Goal: Find specific page/section: Find specific page/section

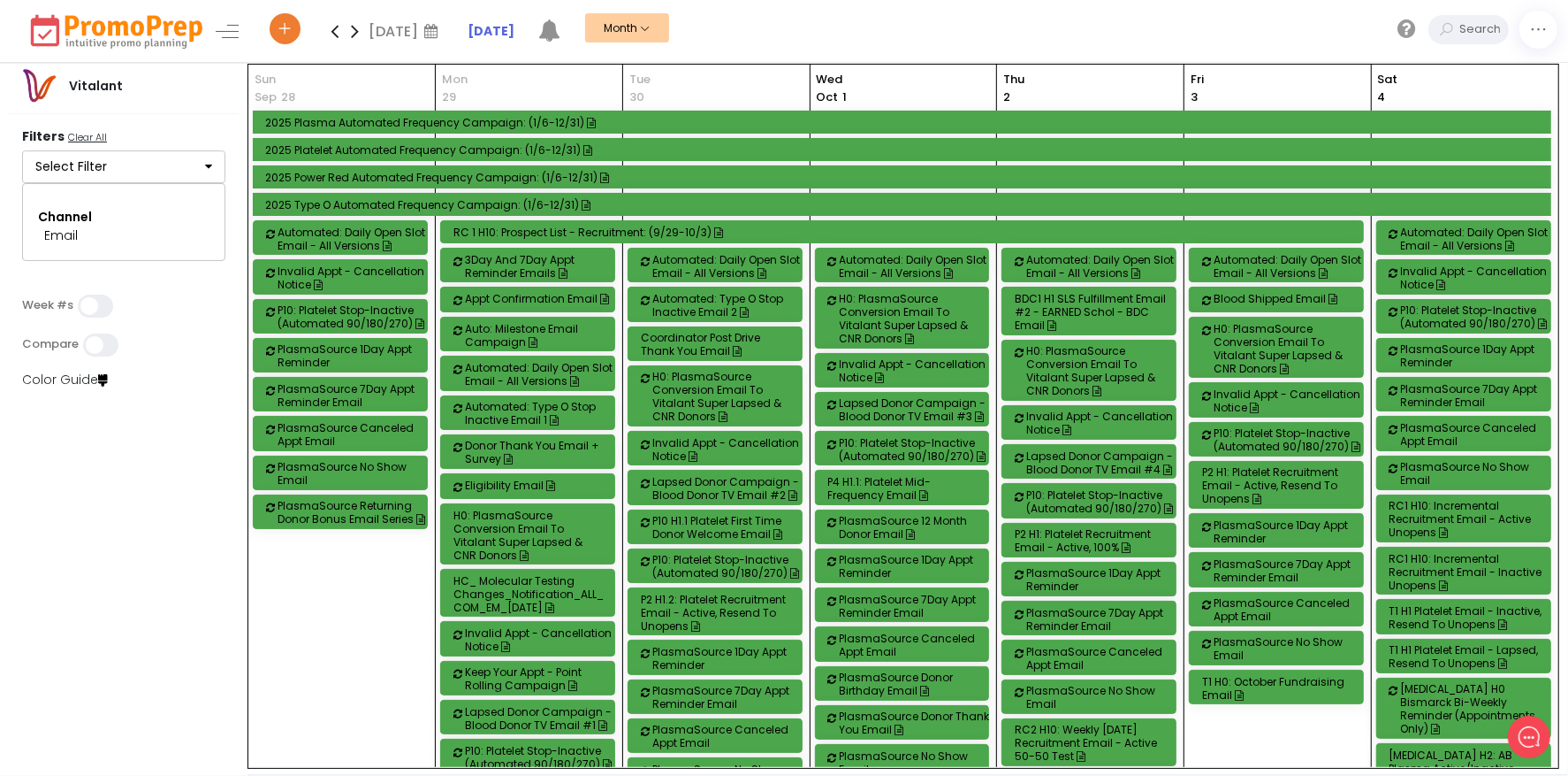
click at [179, 161] on button "Select Filter" at bounding box center [124, 167] width 203 height 34
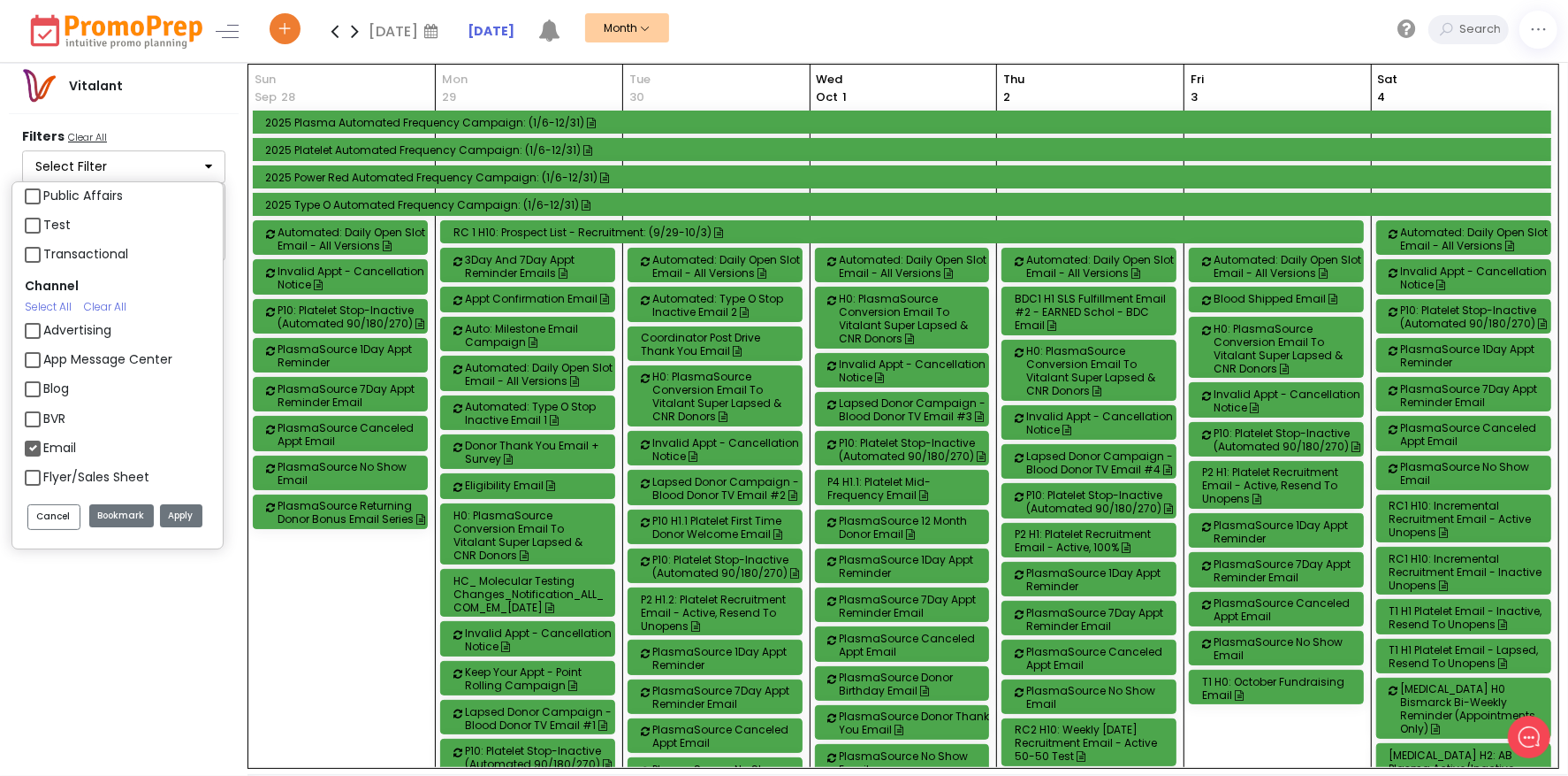
scroll to position [1592, 0]
click at [43, 452] on label "Email" at bounding box center [59, 446] width 33 height 19
click at [43, 445] on input "Email" at bounding box center [49, 439] width 11 height 11
checkbox input "false"
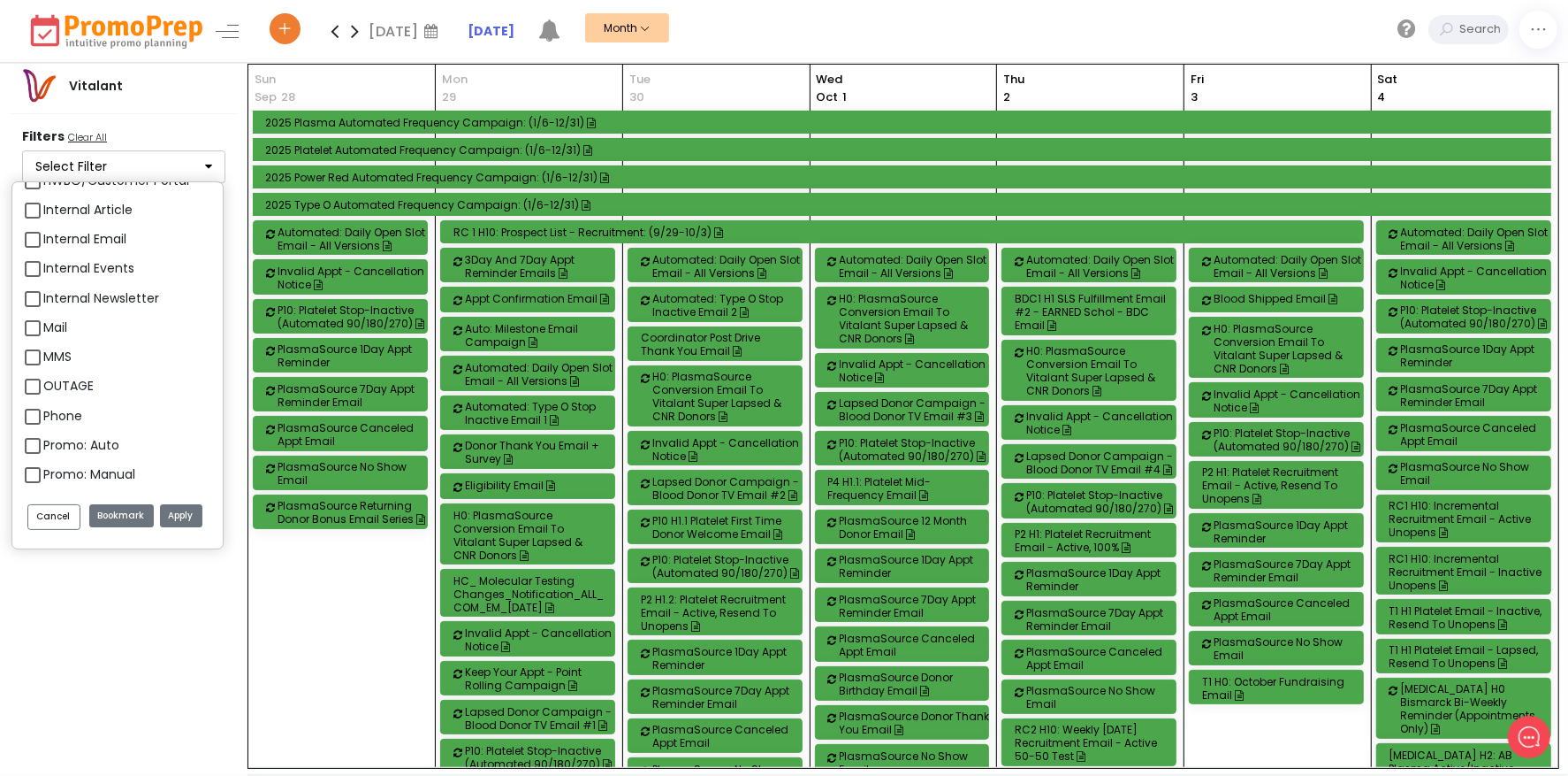
scroll to position [2034, 0]
click at [43, 421] on label "Push" at bounding box center [57, 416] width 29 height 19
click at [43, 414] on input "Push" at bounding box center [49, 408] width 11 height 11
checkbox input "true"
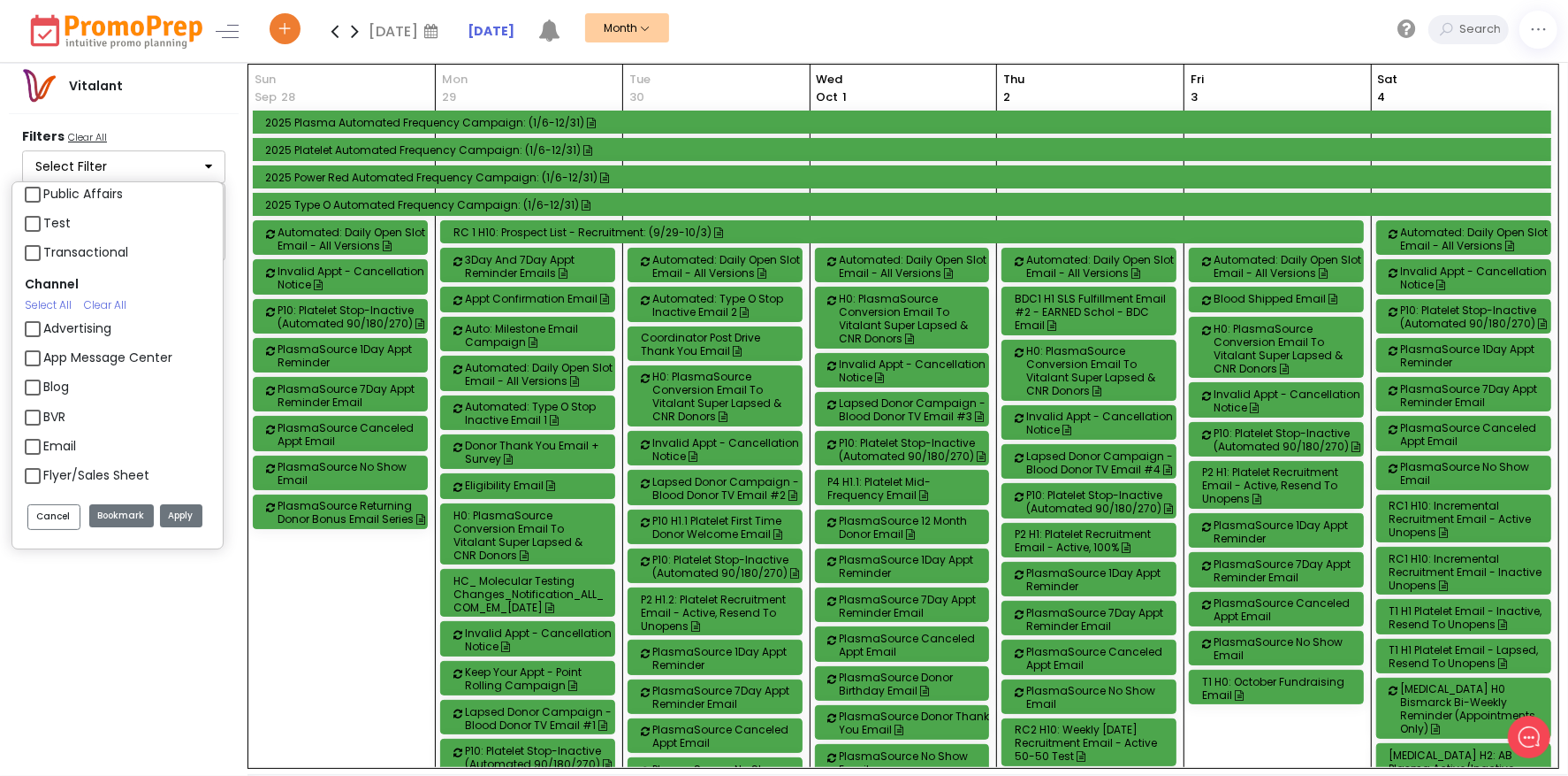
click at [44, 360] on label "App Message Center" at bounding box center [107, 357] width 129 height 19
click at [44, 356] on input "App Message Center" at bounding box center [49, 351] width 11 height 11
checkbox input "true"
click at [183, 509] on button "Apply" at bounding box center [180, 515] width 42 height 24
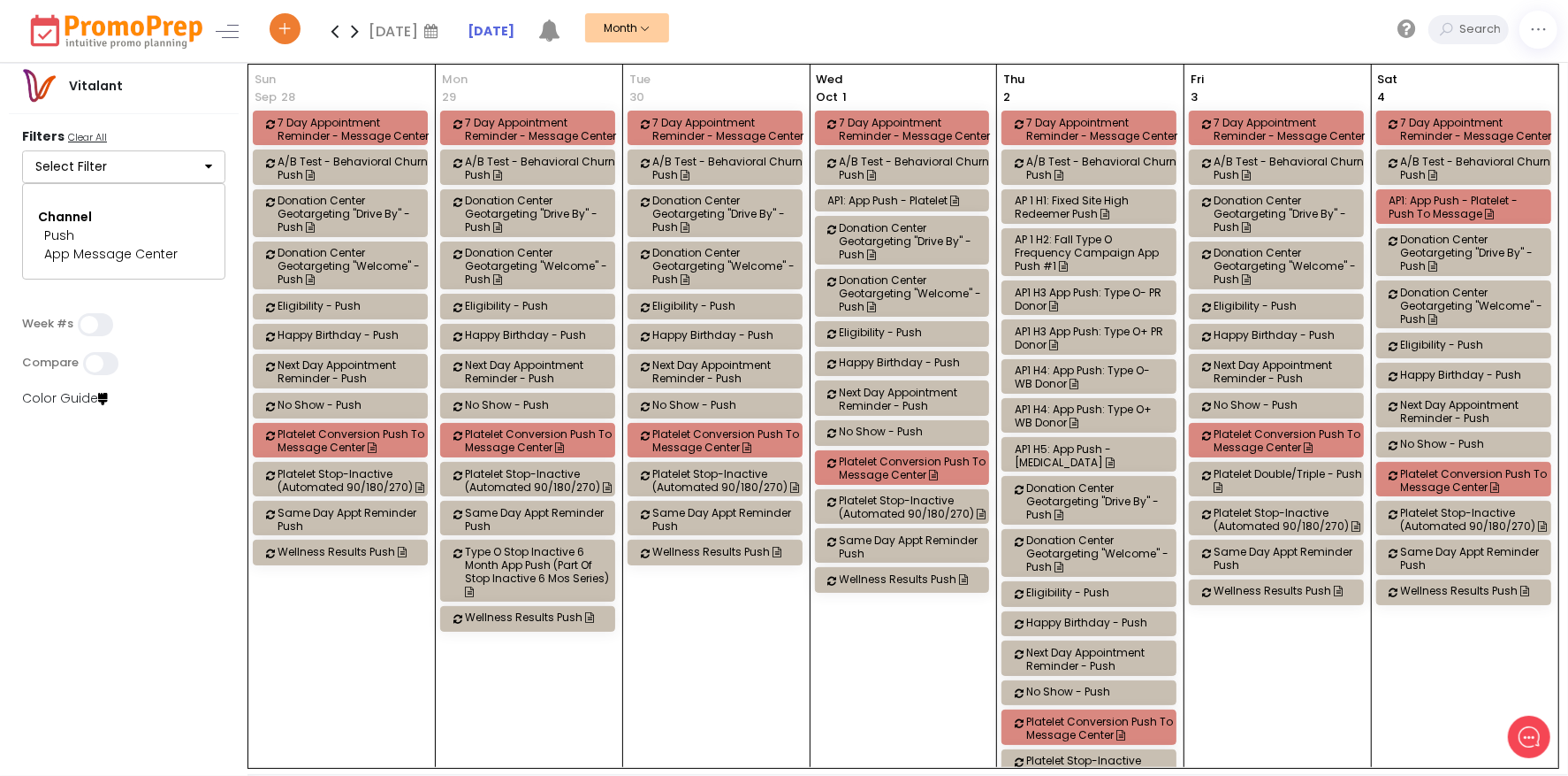
click at [939, 170] on div "A/B Test - Behavioral Churn Push" at bounding box center [917, 168] width 154 height 26
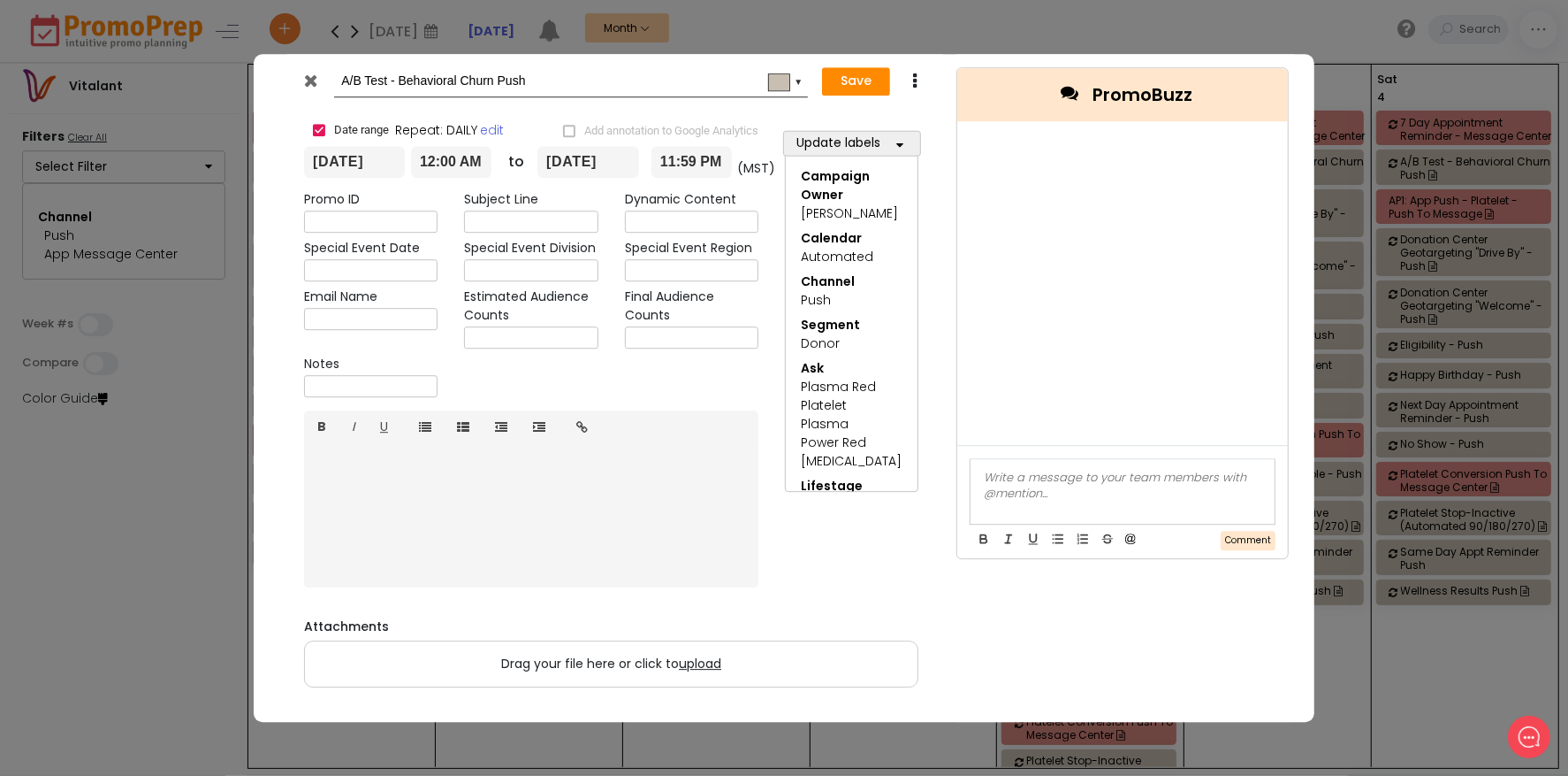
click at [321, 87] on div at bounding box center [313, 85] width 43 height 26
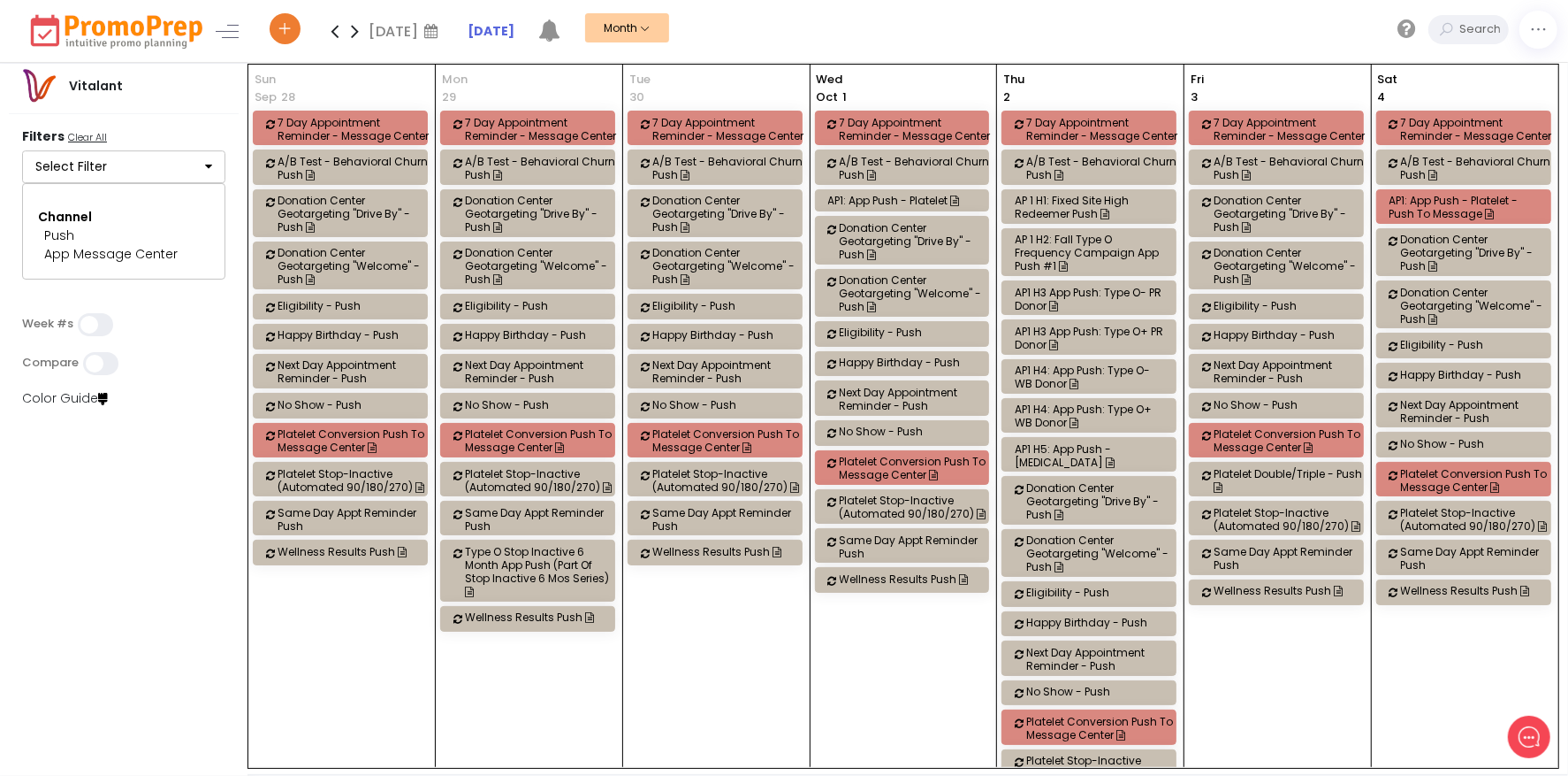
click at [206, 163] on icon "button" at bounding box center [209, 166] width 8 height 12
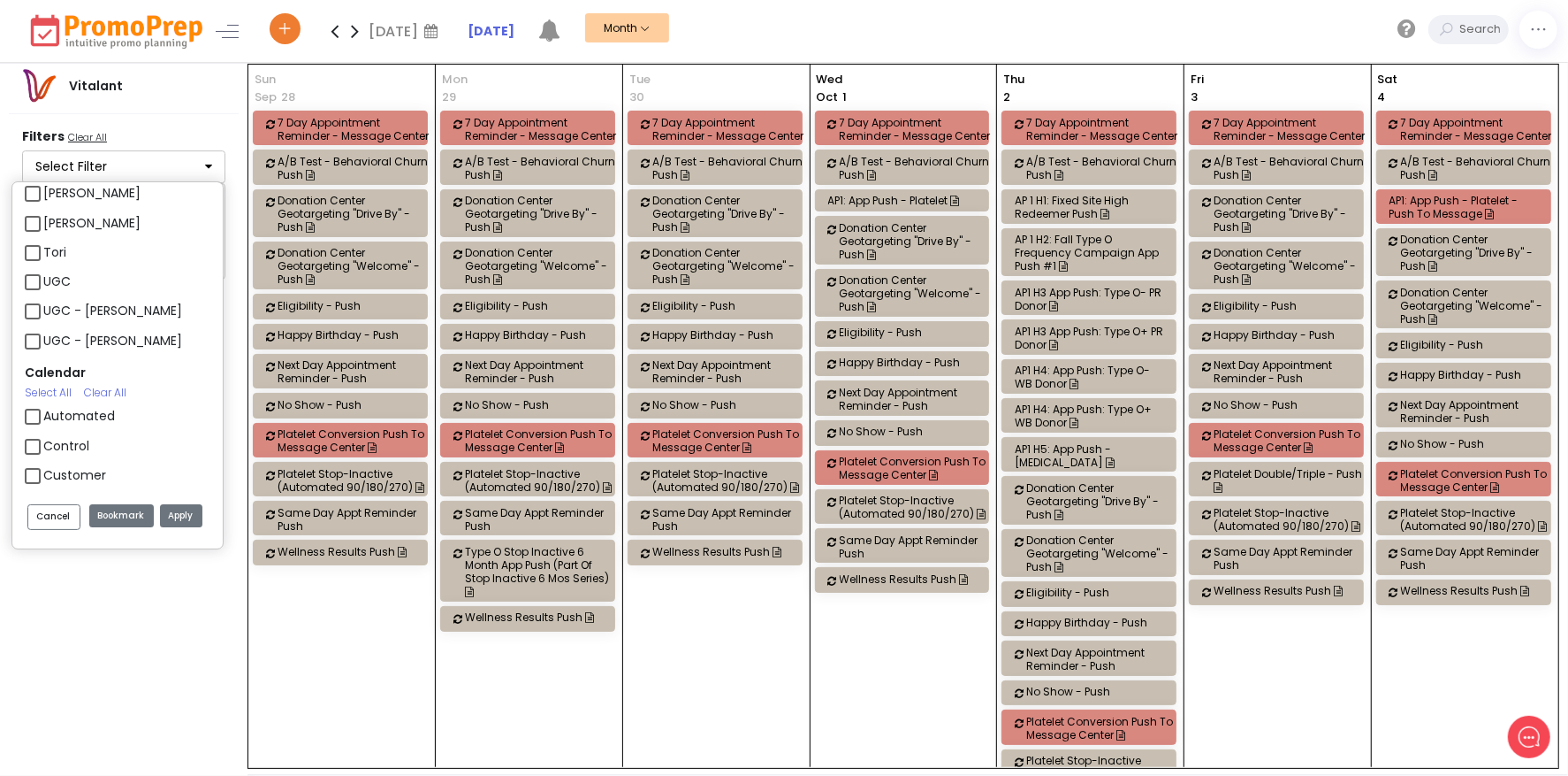
scroll to position [973, 0]
click at [43, 412] on label "Automated" at bounding box center [79, 416] width 71 height 19
click at [43, 412] on input "Automated" at bounding box center [49, 408] width 11 height 11
click at [170, 510] on button "Apply" at bounding box center [180, 515] width 42 height 24
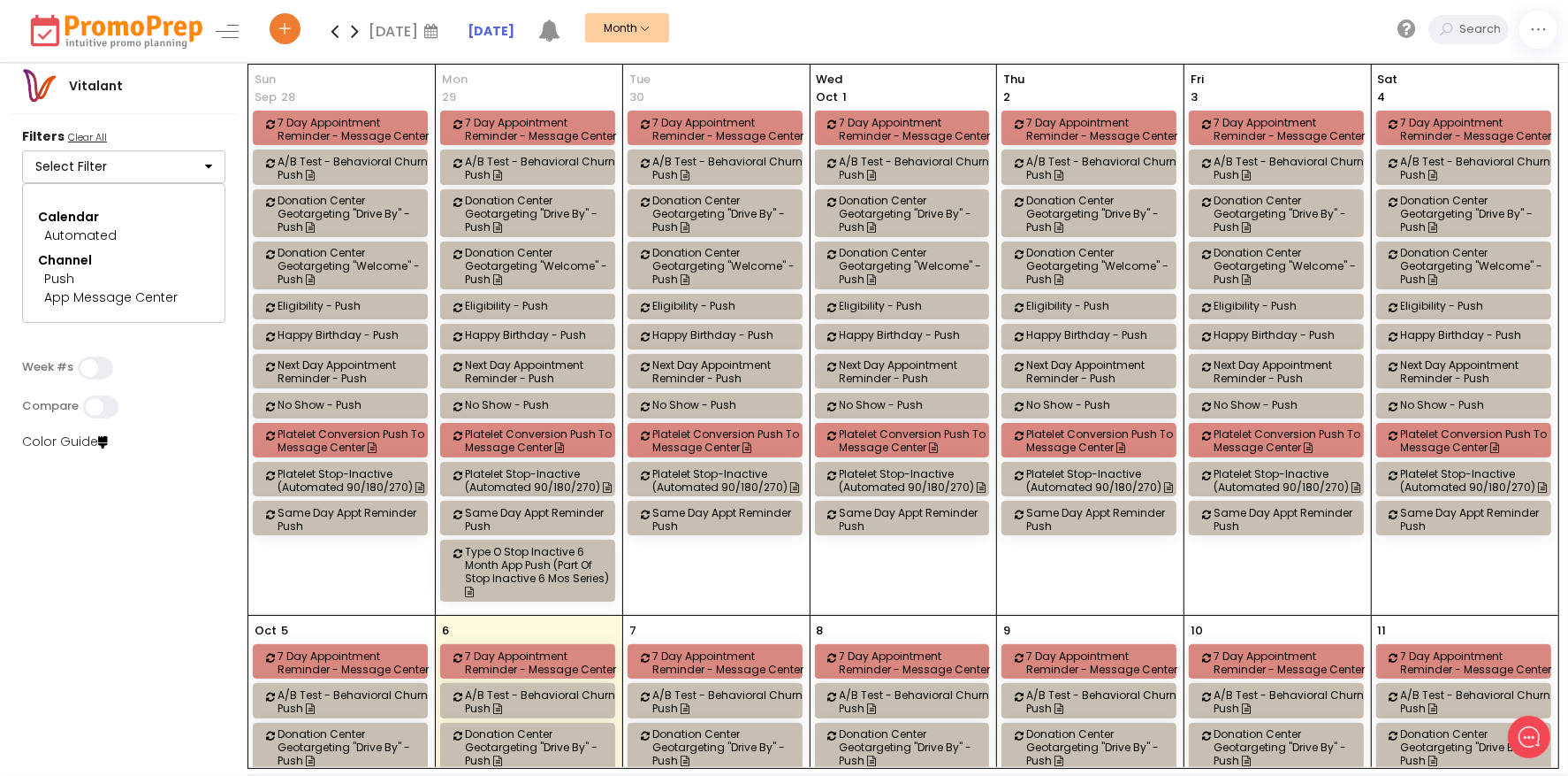
click at [334, 23] on icon at bounding box center [335, 31] width 21 height 36
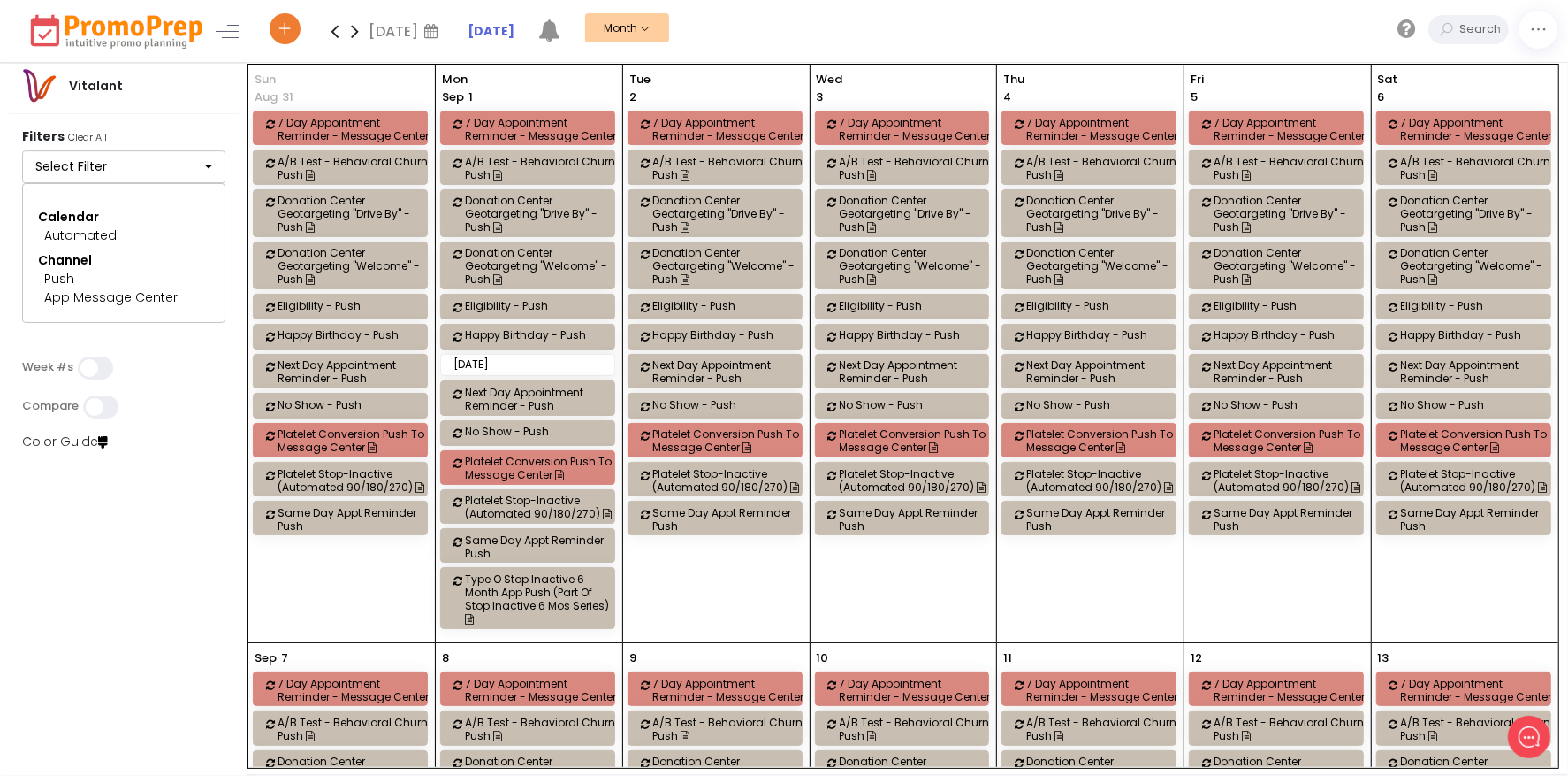
click at [336, 35] on icon at bounding box center [335, 31] width 21 height 36
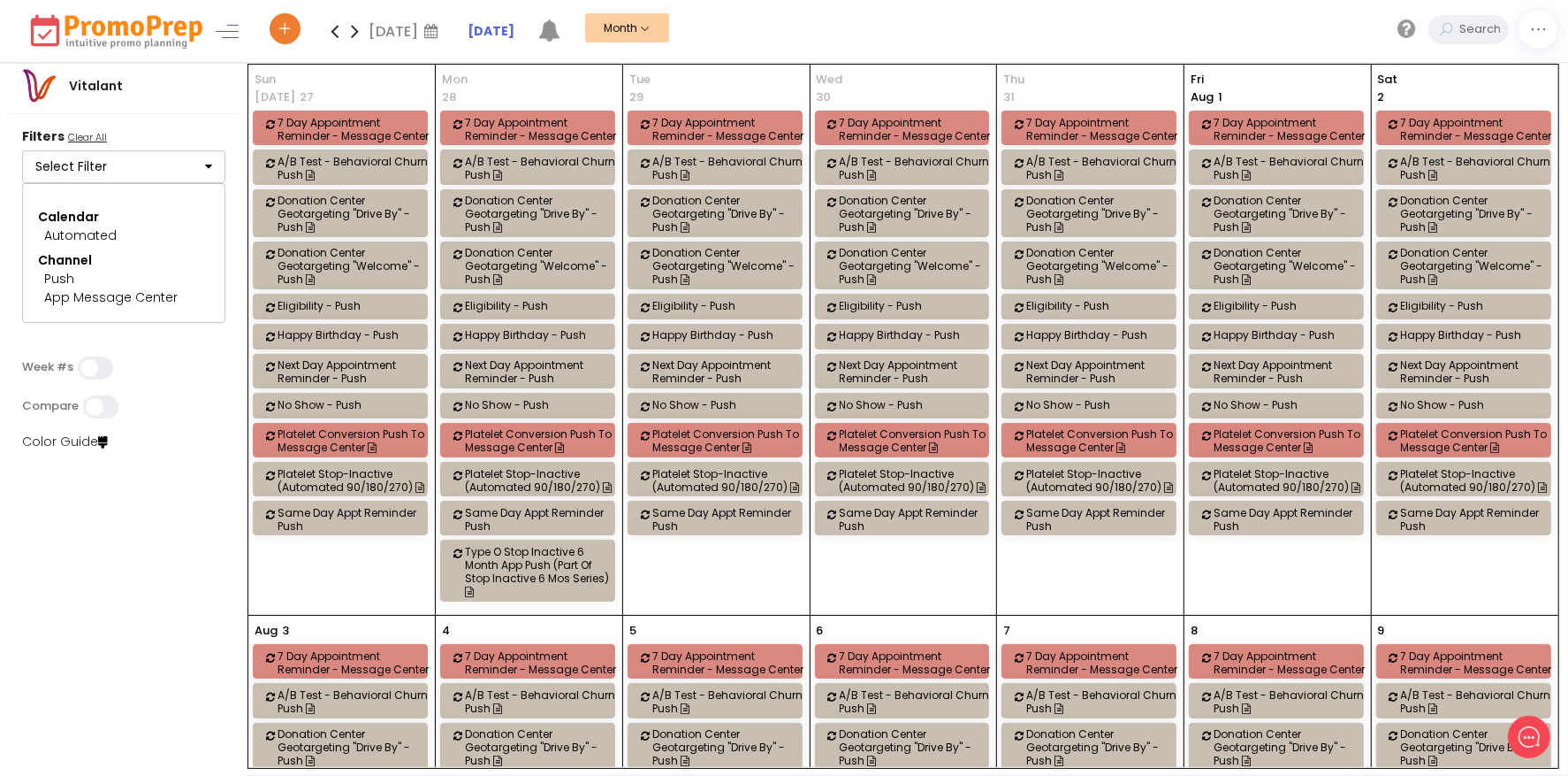
click at [336, 35] on icon at bounding box center [335, 31] width 21 height 36
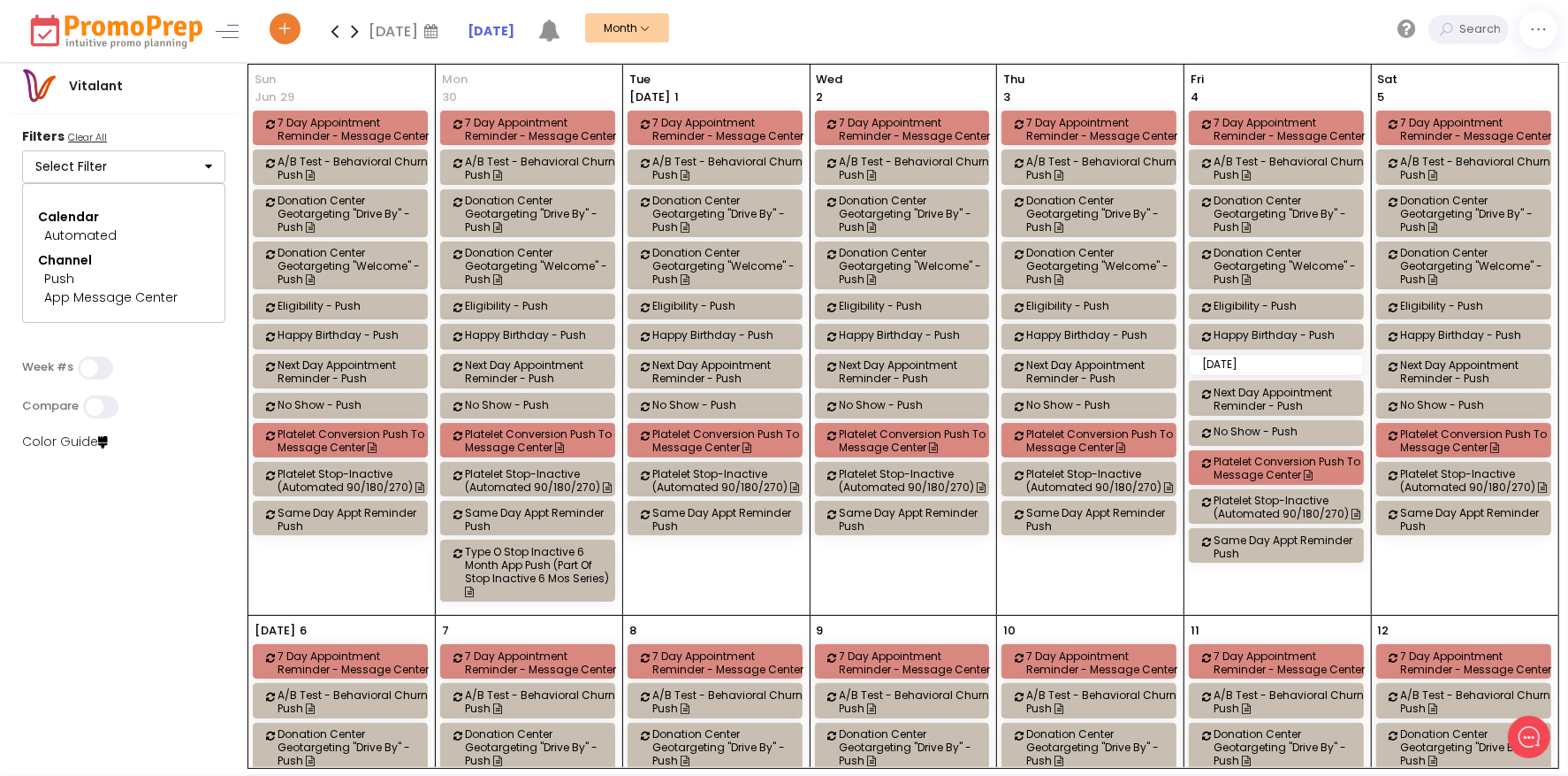
click at [336, 35] on icon at bounding box center [335, 31] width 21 height 36
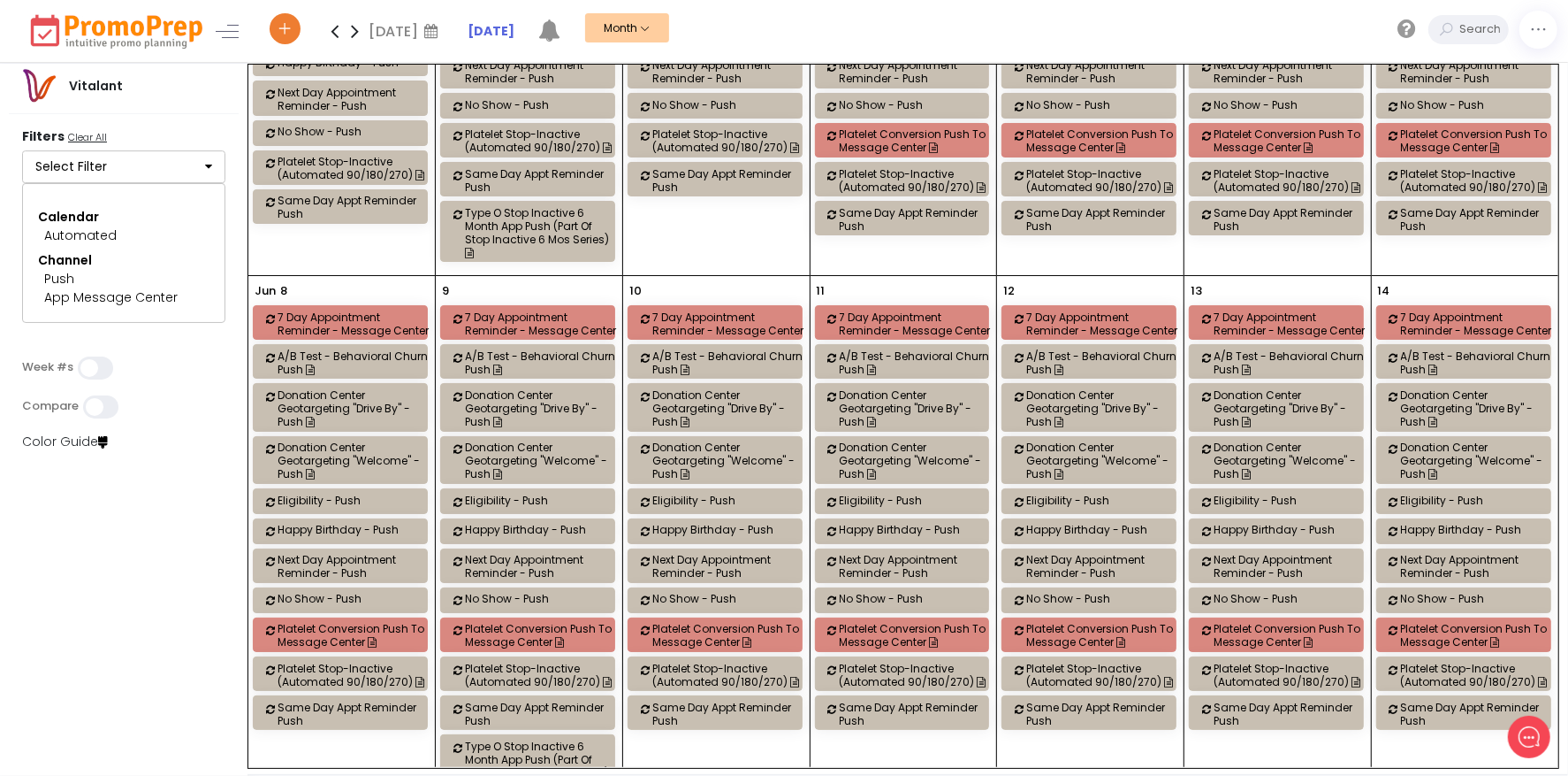
scroll to position [531, 0]
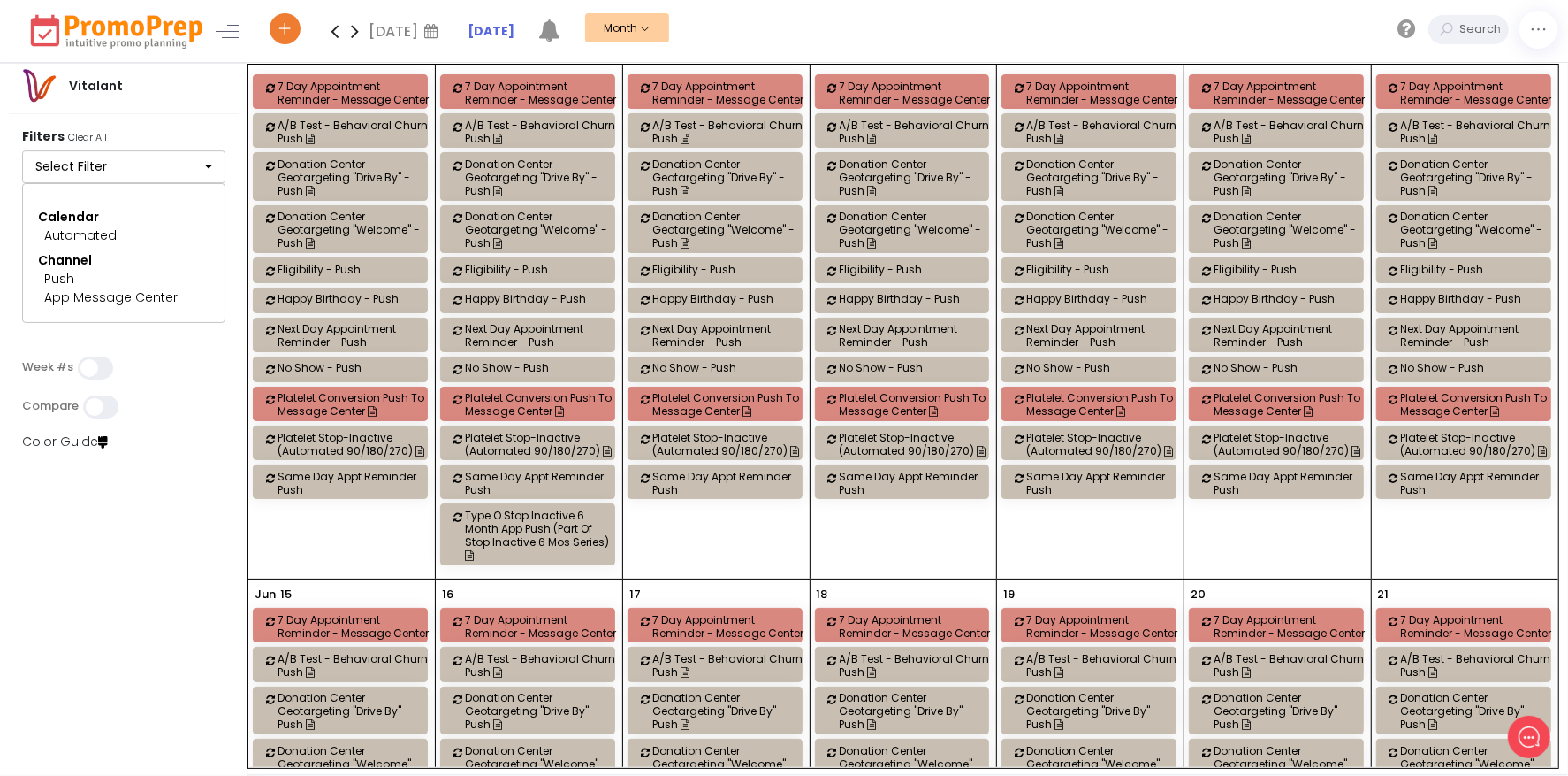
click at [359, 36] on icon at bounding box center [355, 31] width 21 height 36
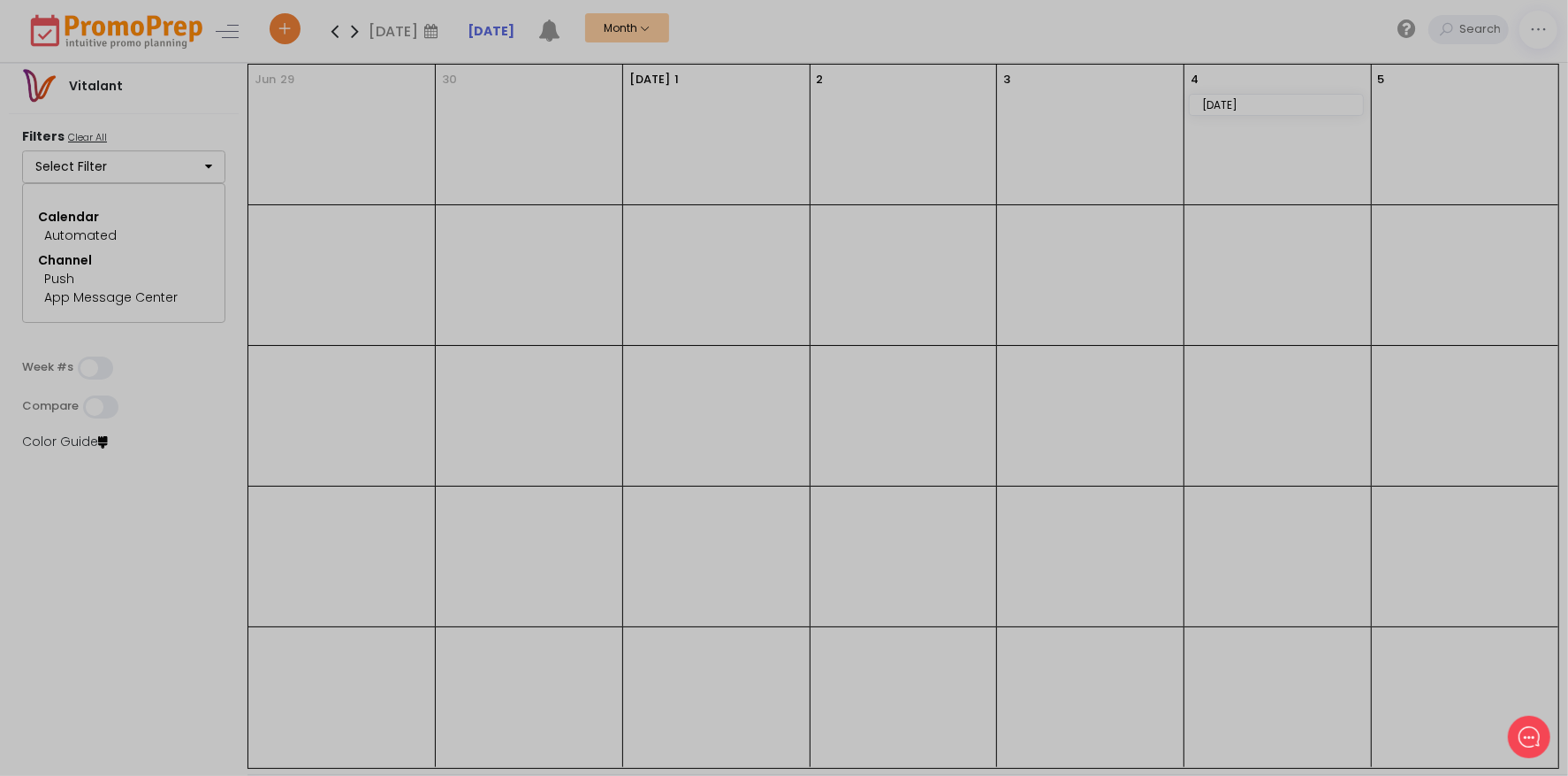
scroll to position [0, 0]
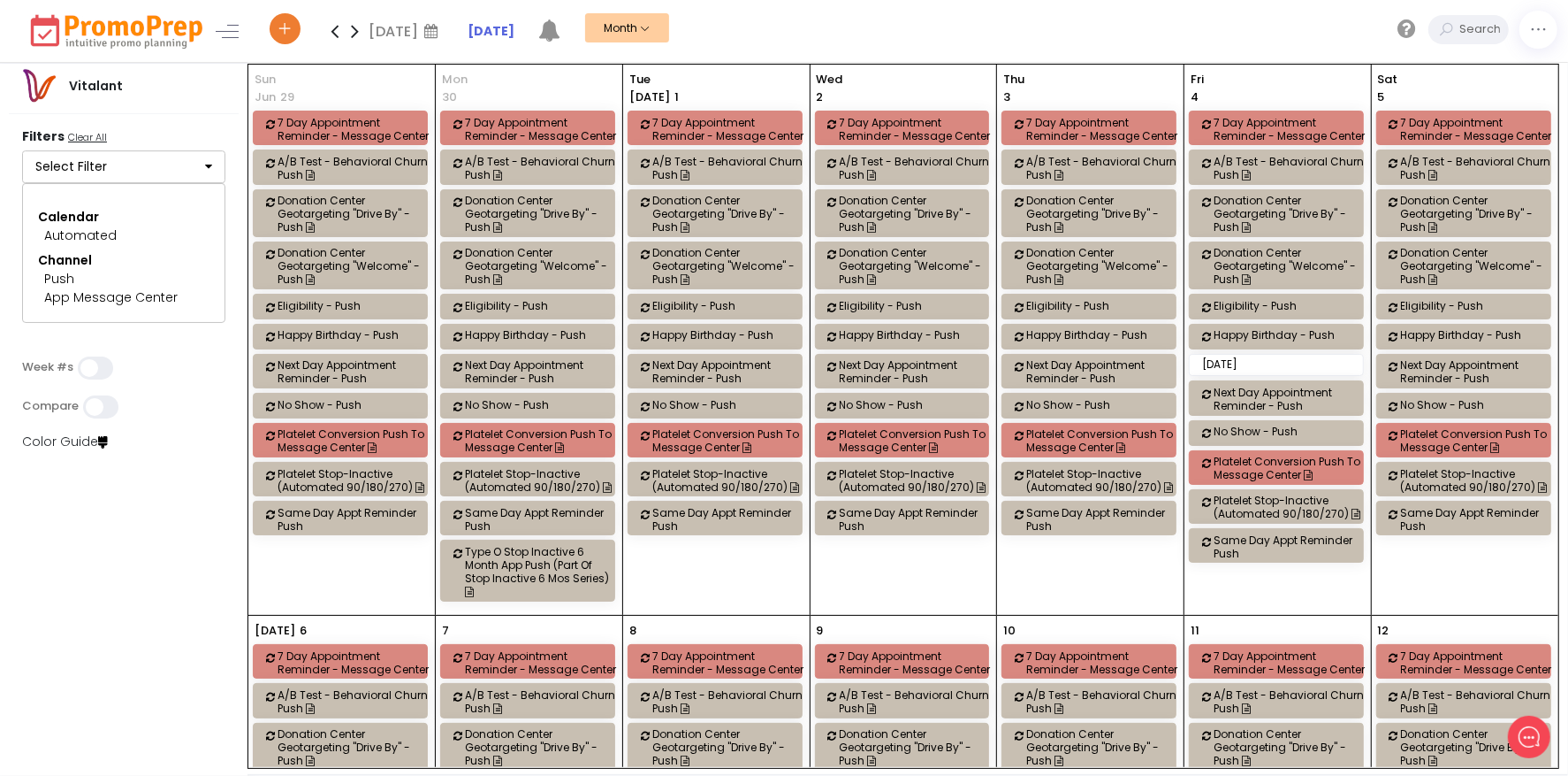
click at [359, 36] on icon at bounding box center [355, 31] width 21 height 36
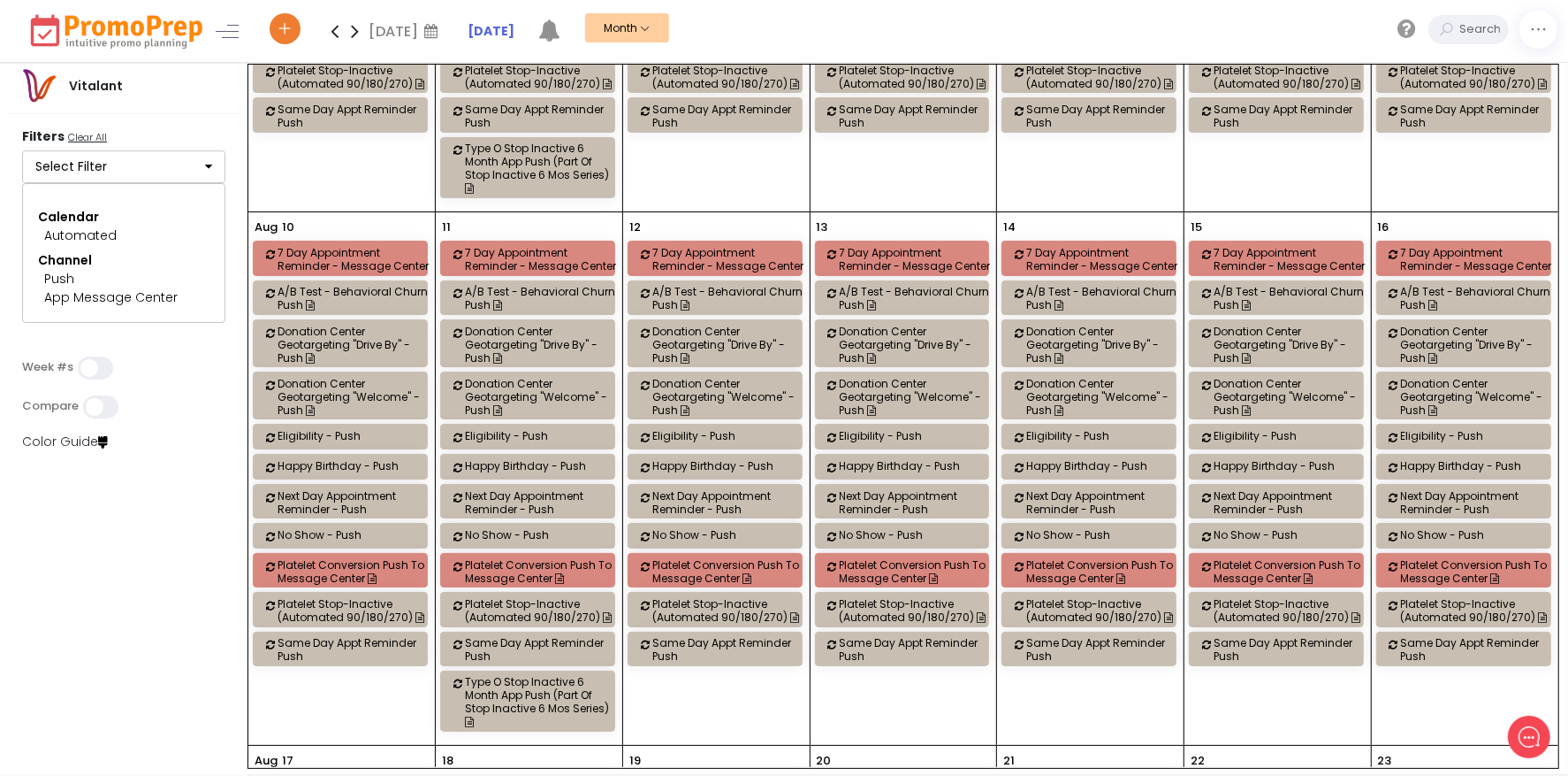
scroll to position [973, 0]
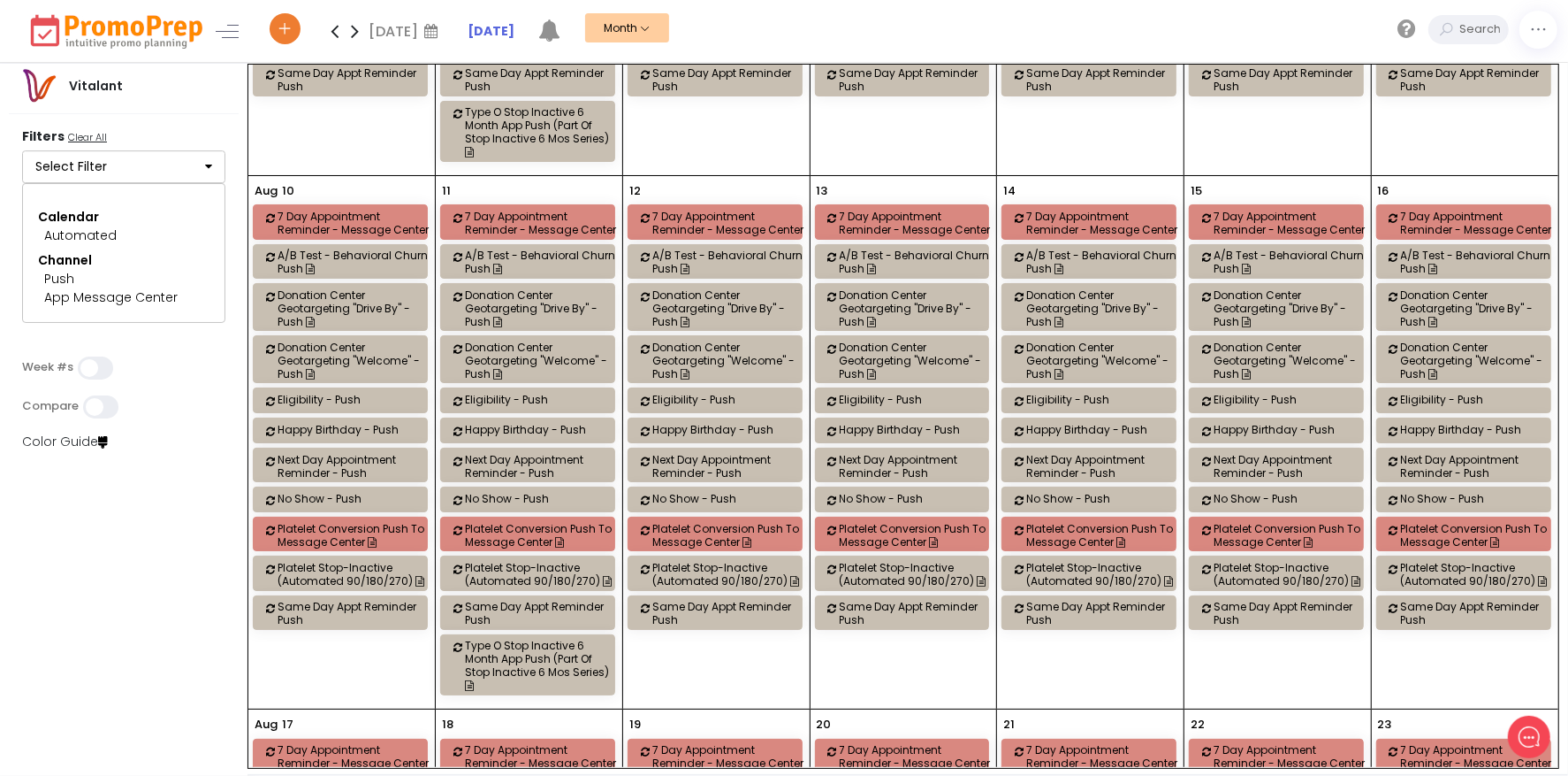
click at [144, 166] on button "Select Filter" at bounding box center [124, 167] width 203 height 34
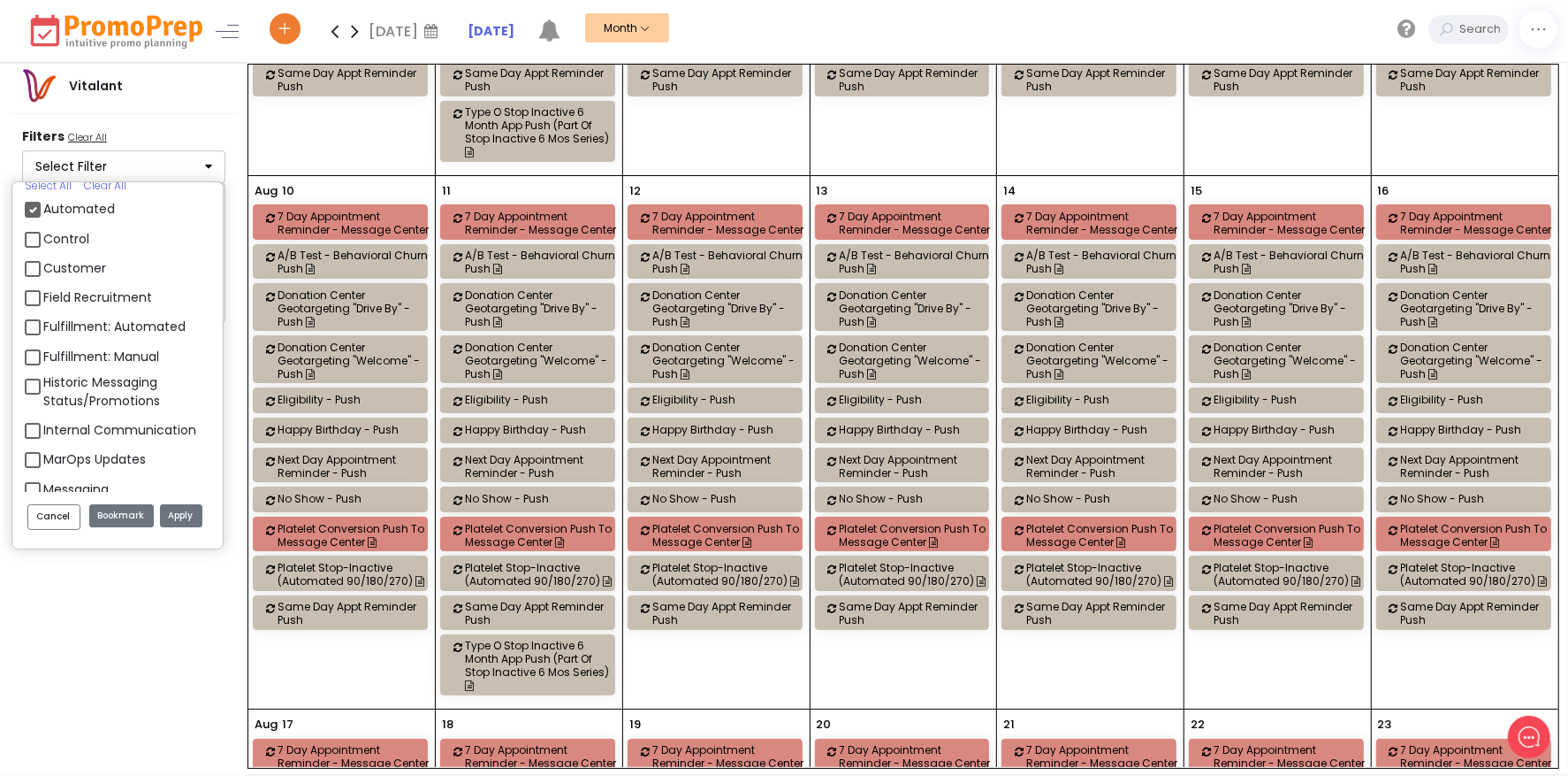
scroll to position [1149, 0]
click at [71, 241] on label "Automated" at bounding box center [79, 238] width 71 height 19
click at [55, 237] on input "Automated" at bounding box center [49, 231] width 11 height 11
checkbox input "false"
click at [64, 267] on label "Control" at bounding box center [66, 268] width 46 height 19
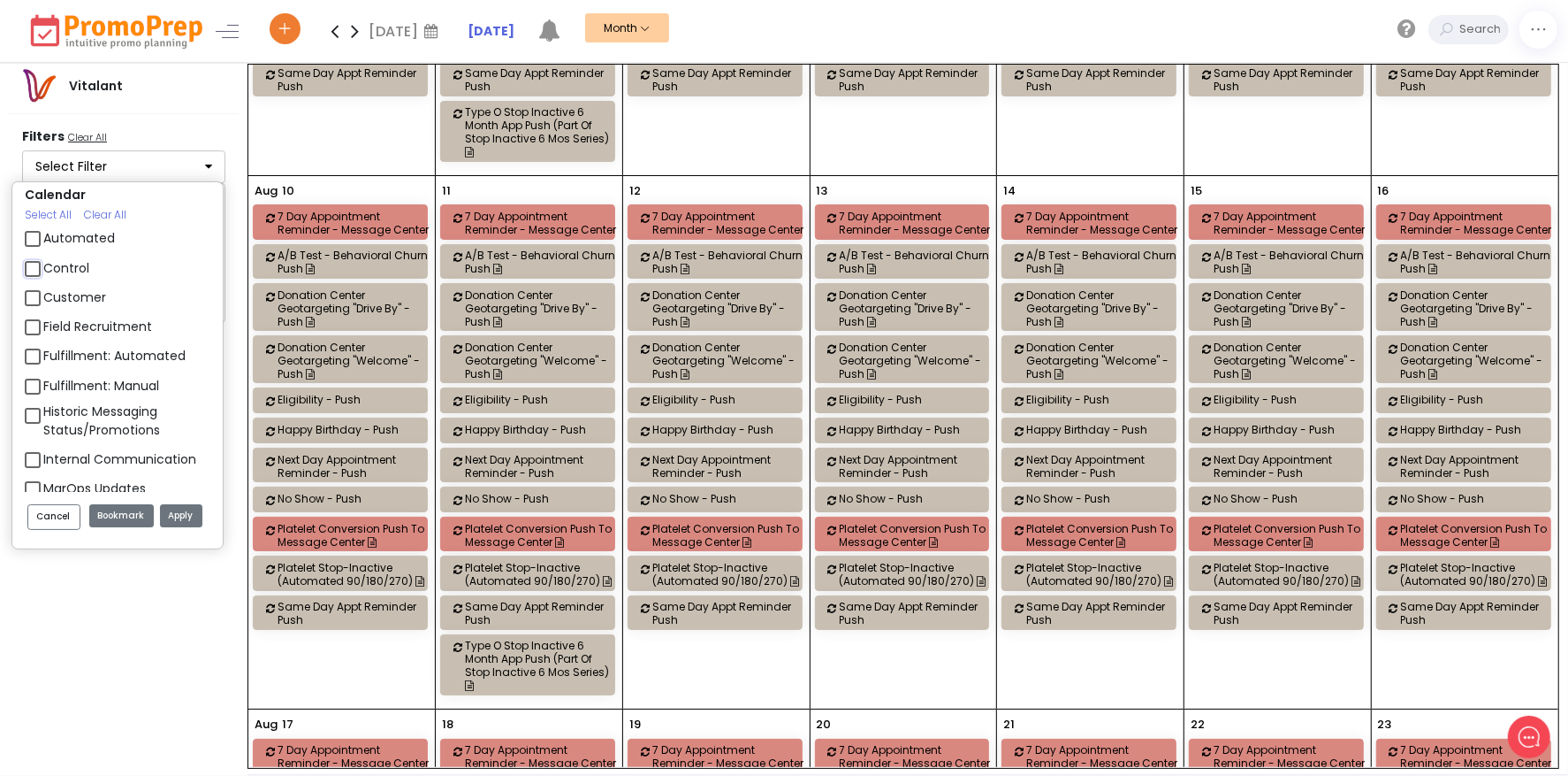
click at [55, 267] on input "Control" at bounding box center [49, 261] width 11 height 11
checkbox input "true"
click at [176, 511] on button "Apply" at bounding box center [180, 515] width 42 height 24
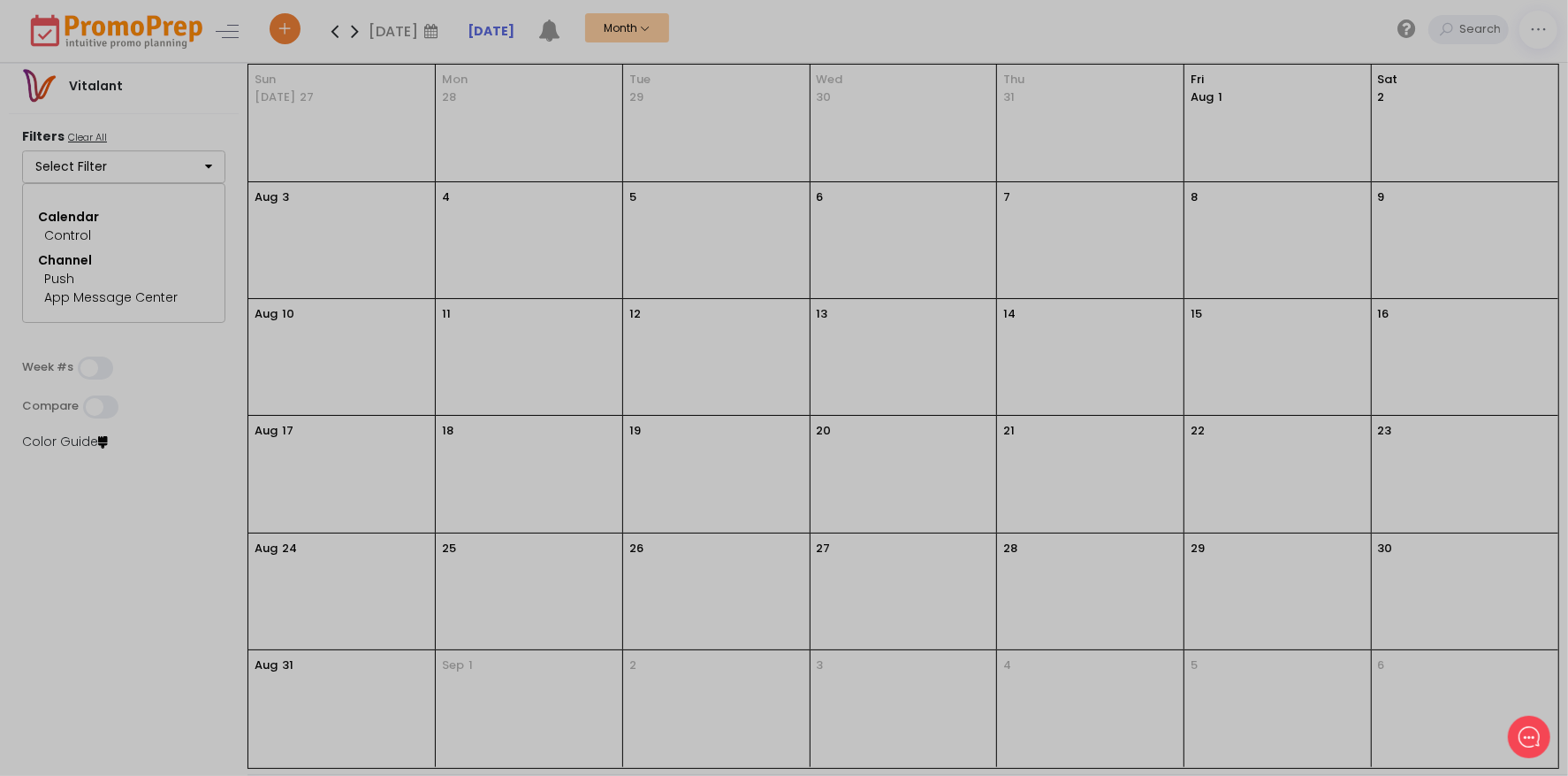
scroll to position [0, 0]
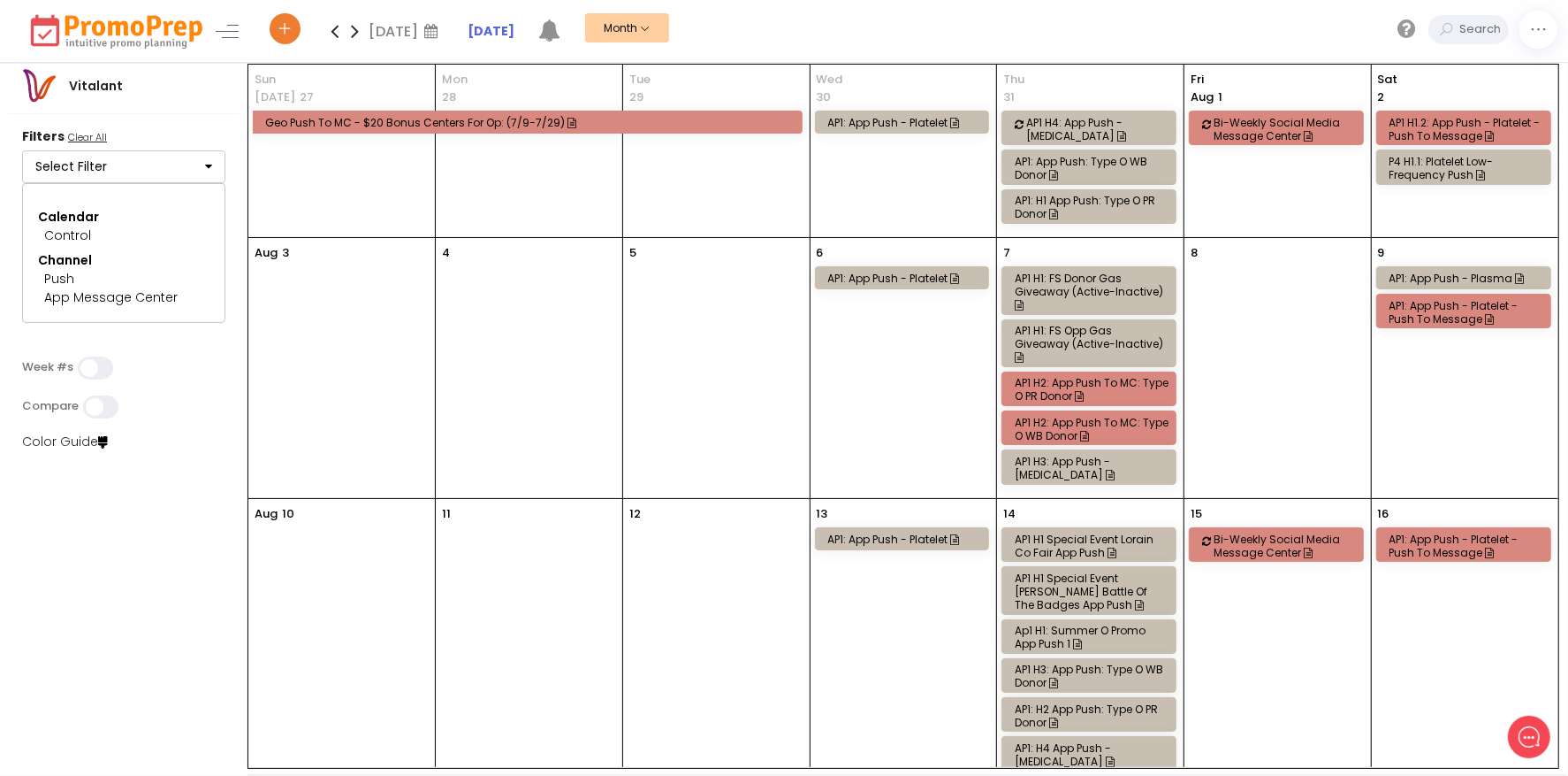
click at [336, 33] on icon at bounding box center [335, 31] width 21 height 36
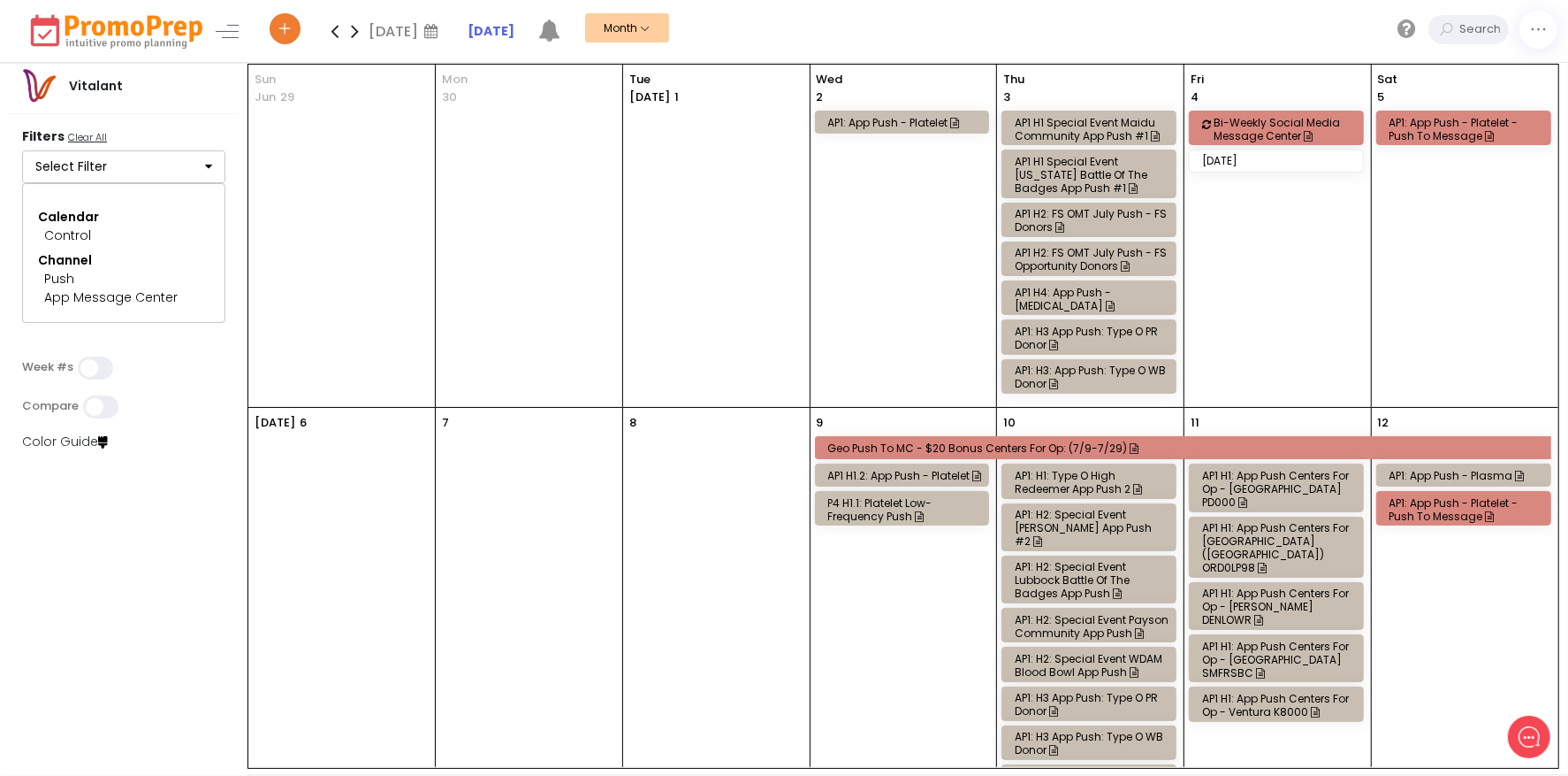
click at [336, 33] on icon at bounding box center [335, 31] width 21 height 36
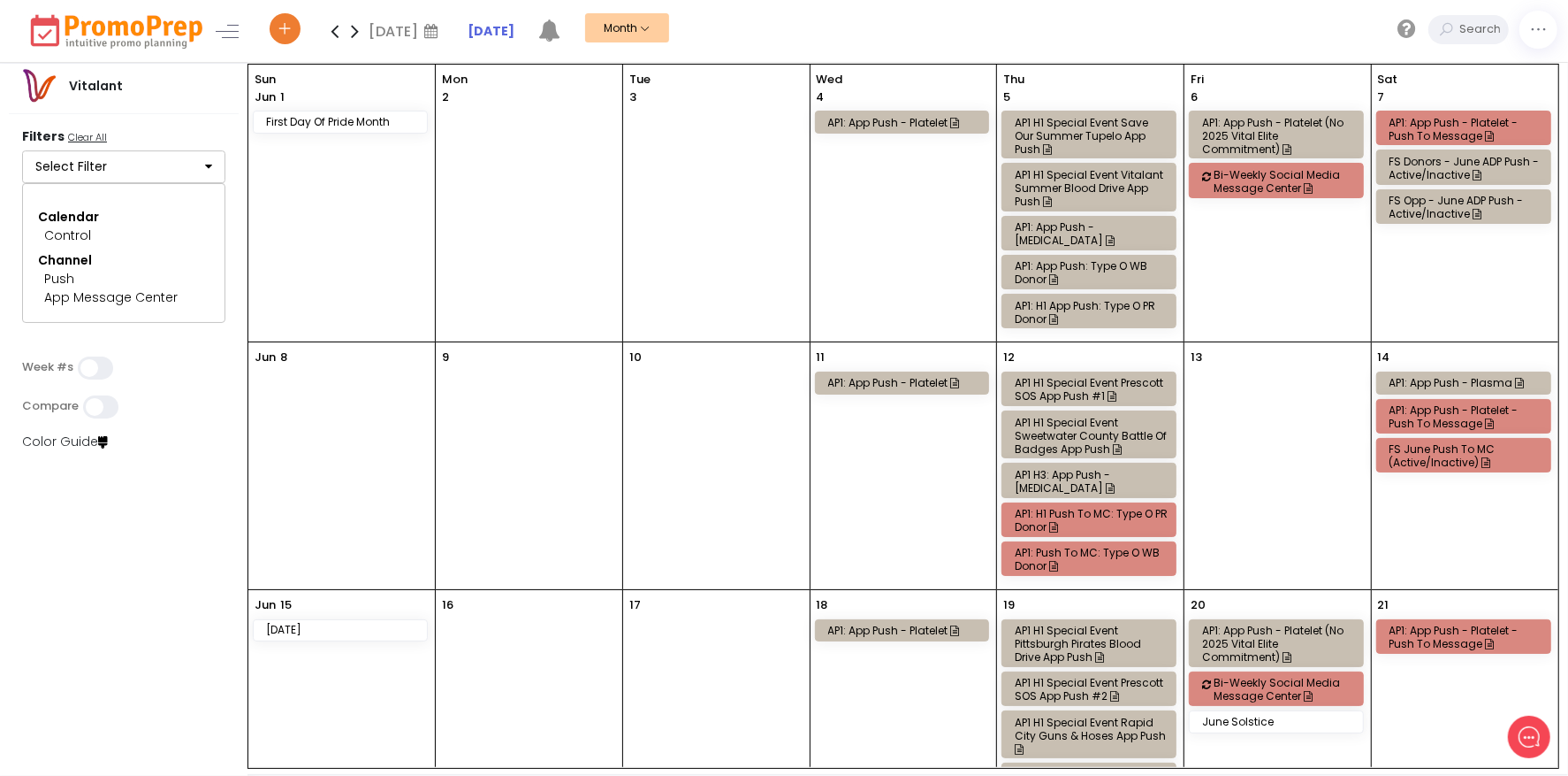
click at [336, 33] on icon at bounding box center [335, 31] width 21 height 36
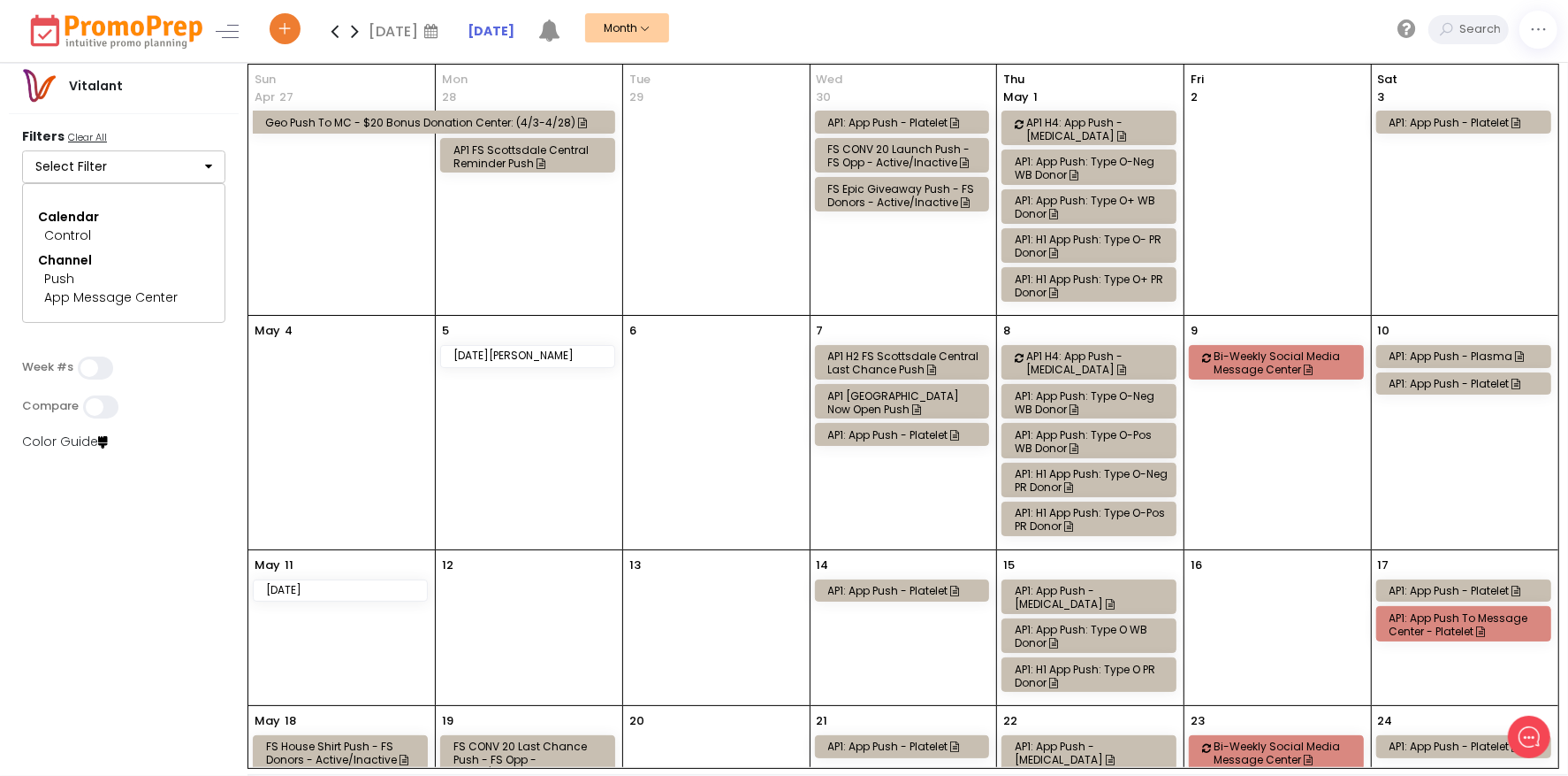
click at [336, 33] on icon at bounding box center [335, 31] width 21 height 36
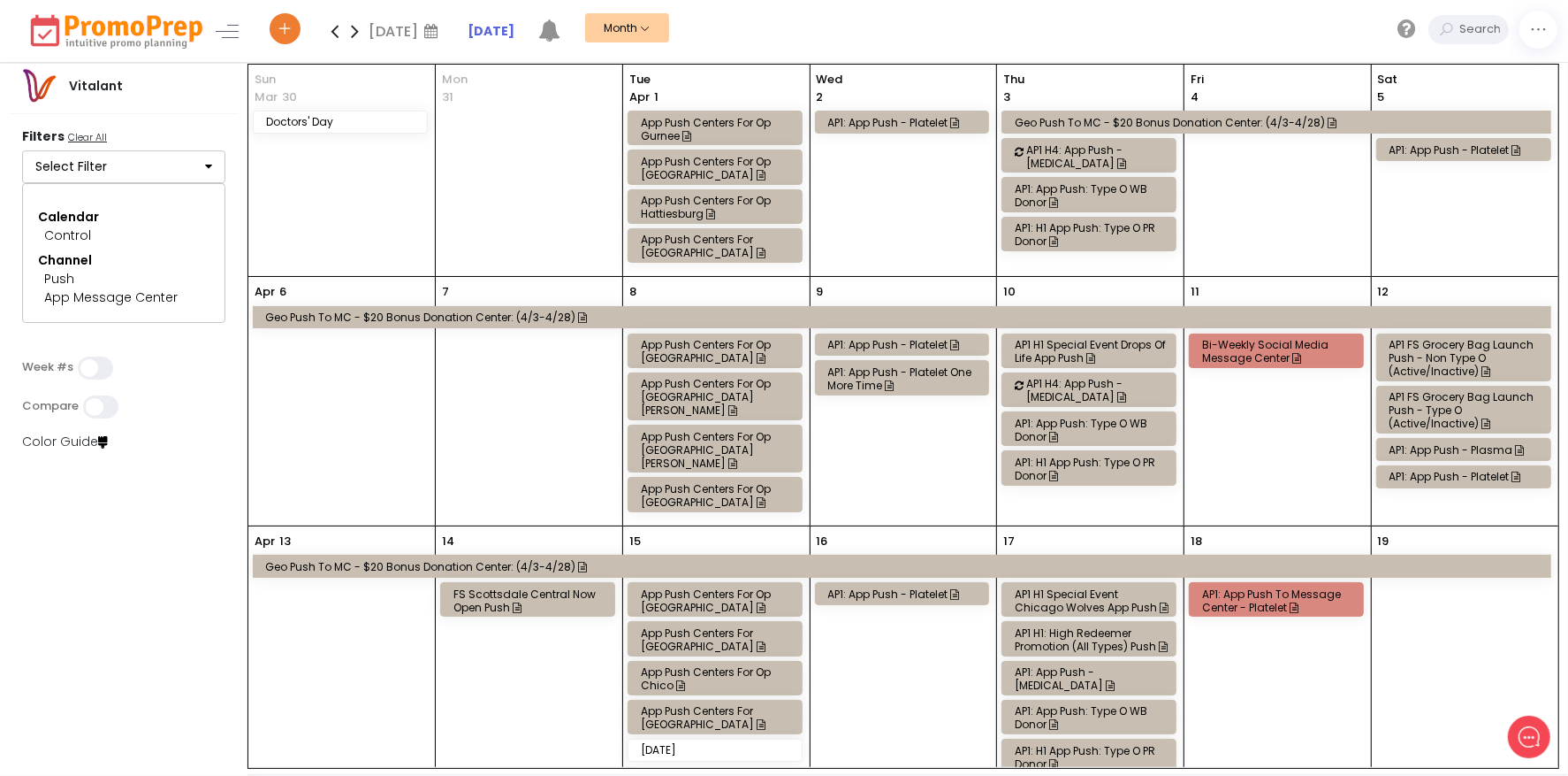
click at [333, 25] on icon at bounding box center [335, 31] width 21 height 36
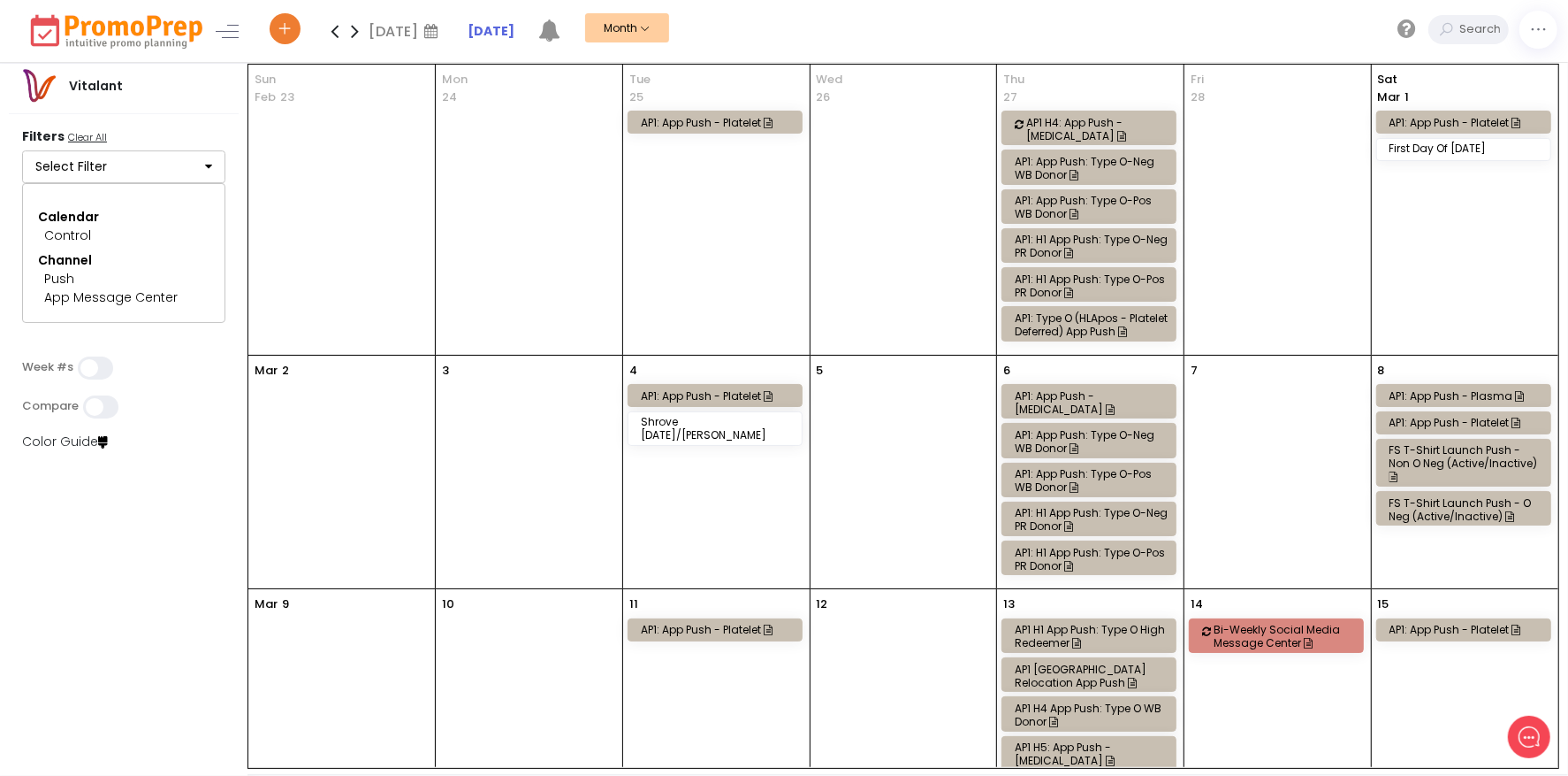
click at [332, 37] on icon at bounding box center [335, 31] width 21 height 36
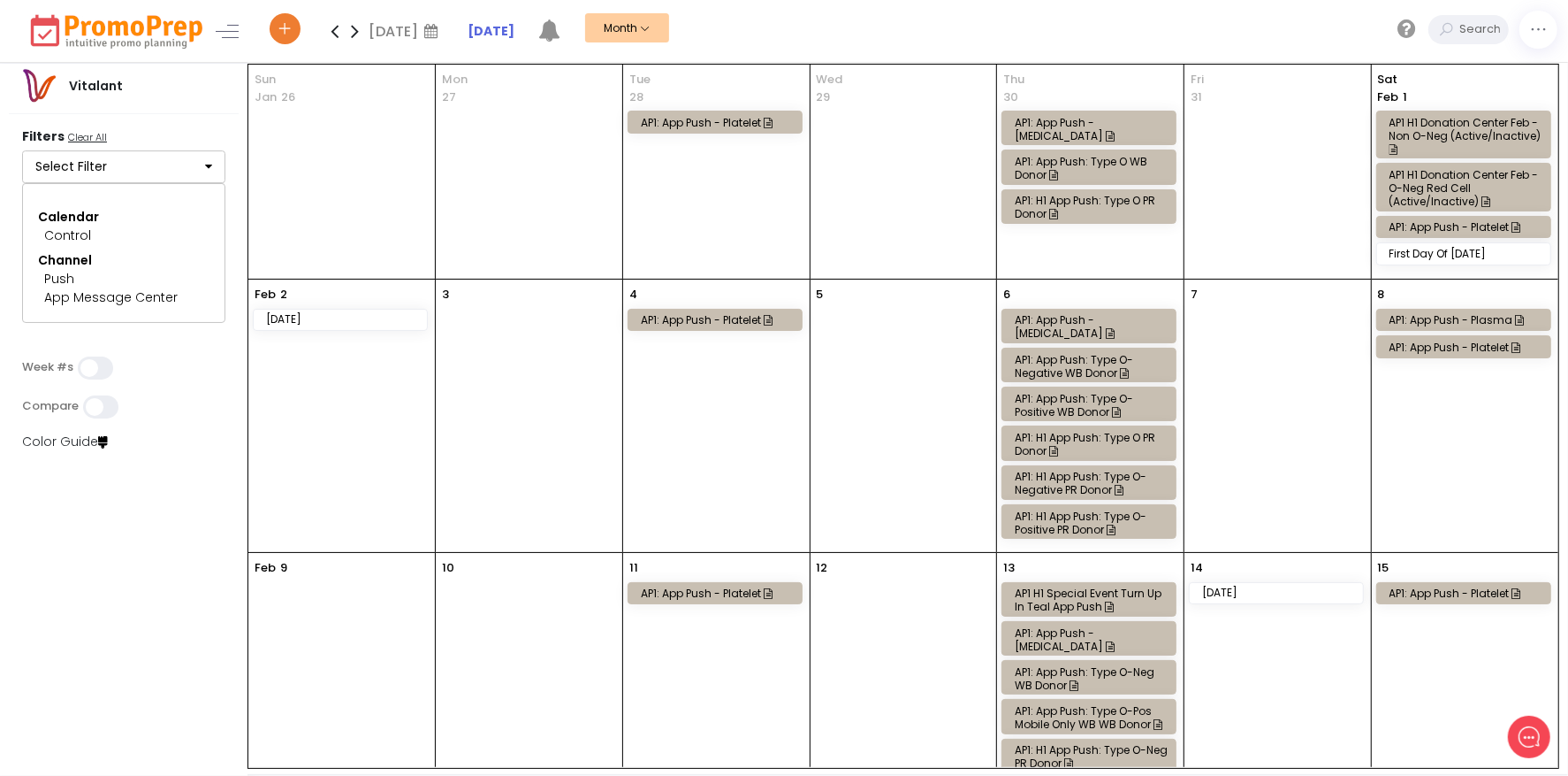
click at [347, 30] on icon at bounding box center [355, 31] width 21 height 36
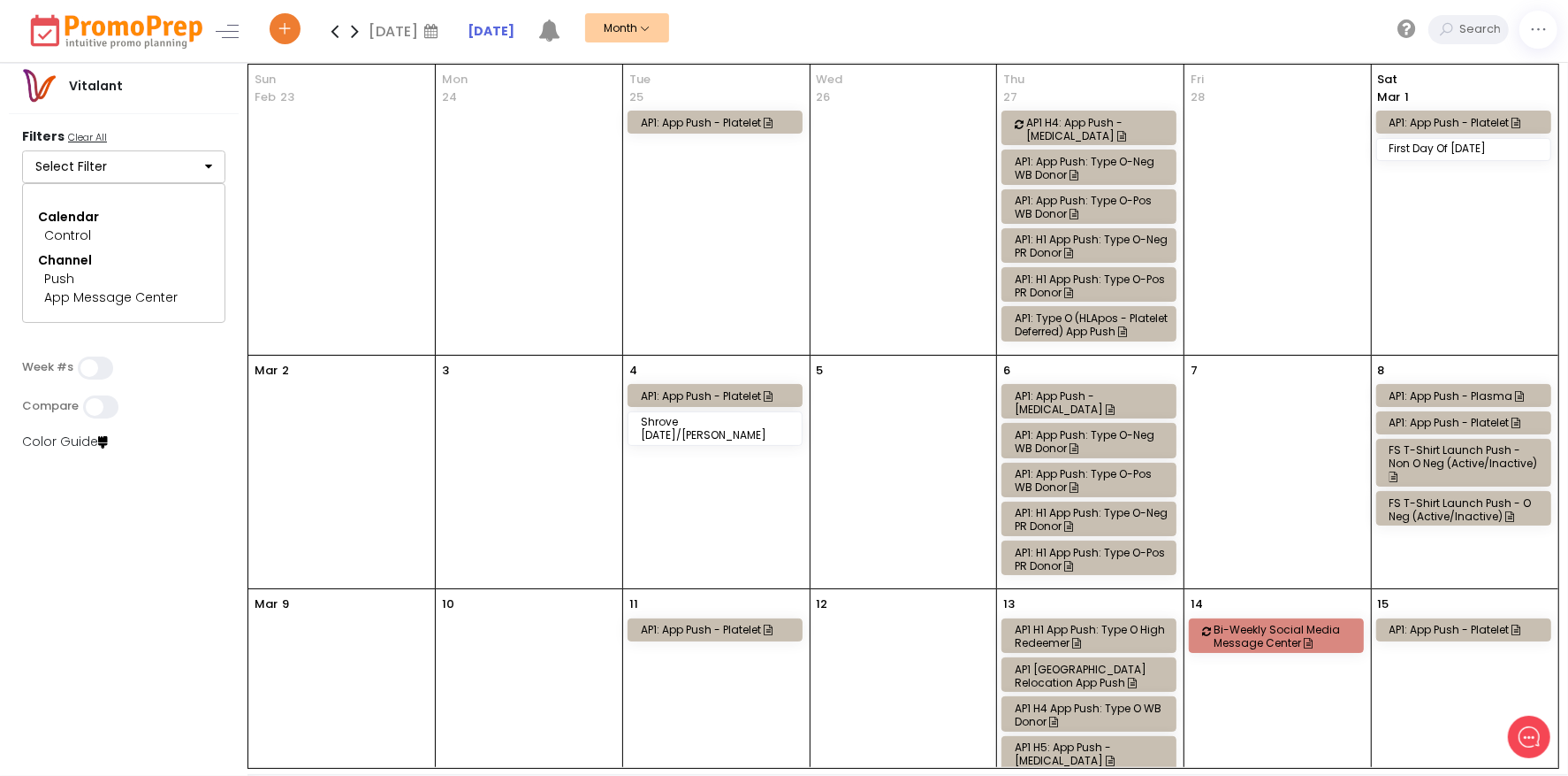
click at [360, 30] on icon at bounding box center [355, 31] width 21 height 36
